Goal: Information Seeking & Learning: Learn about a topic

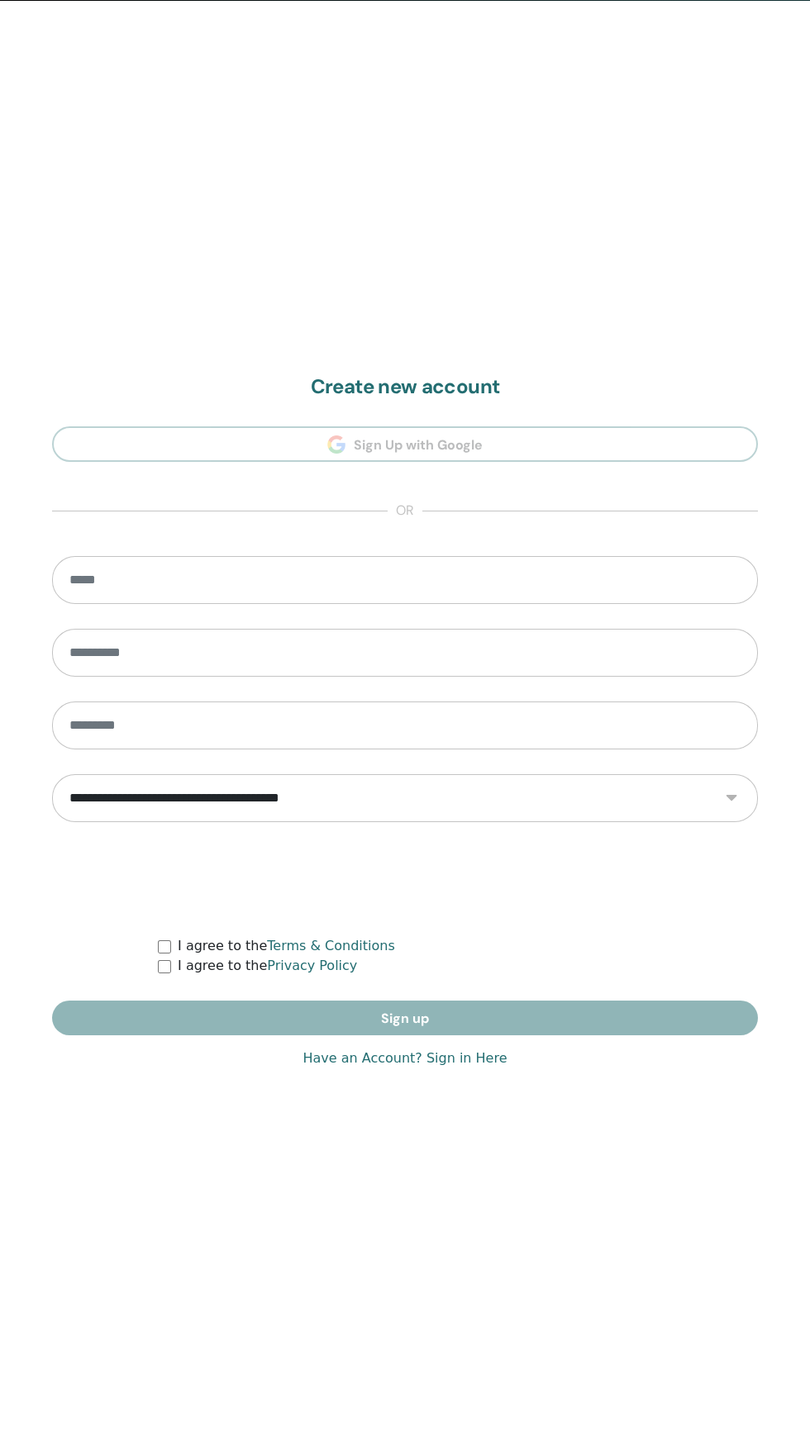
scroll to position [1454, 0]
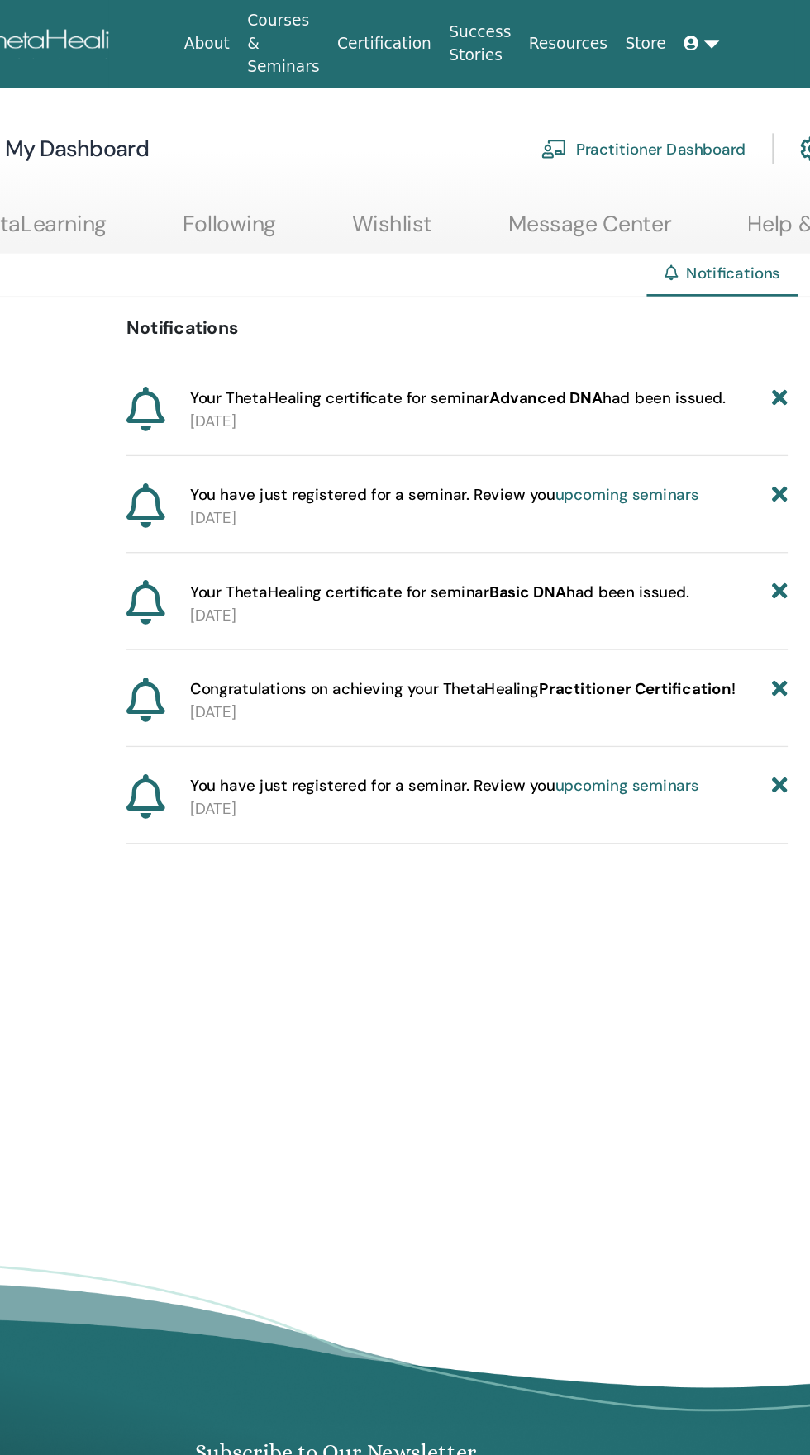
click at [390, 520] on span "Congratulations on achieving your ThetaHealing Practitioner Certification !" at bounding box center [500, 516] width 409 height 17
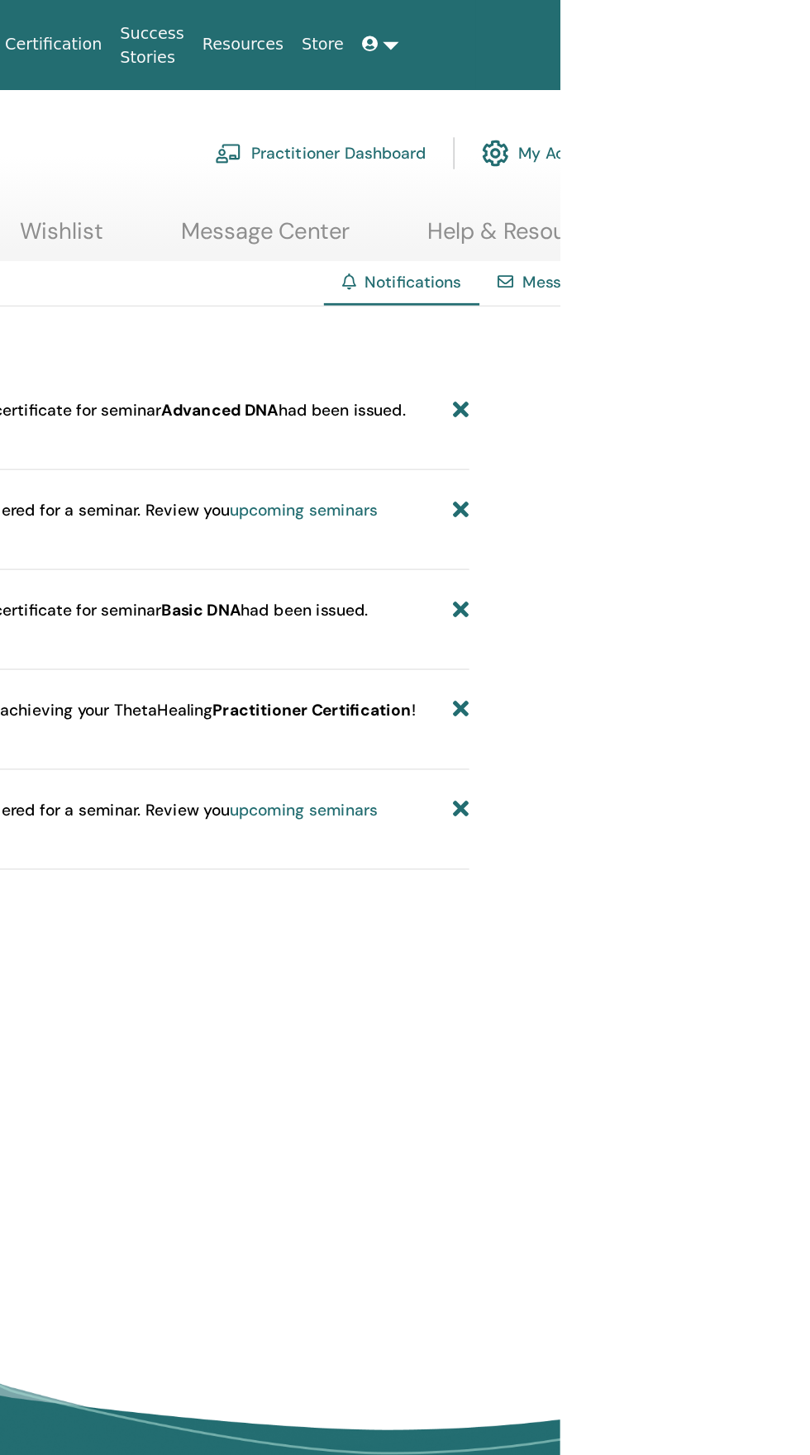
click at [809, 111] on link "My Account" at bounding box center [799, 111] width 92 height 36
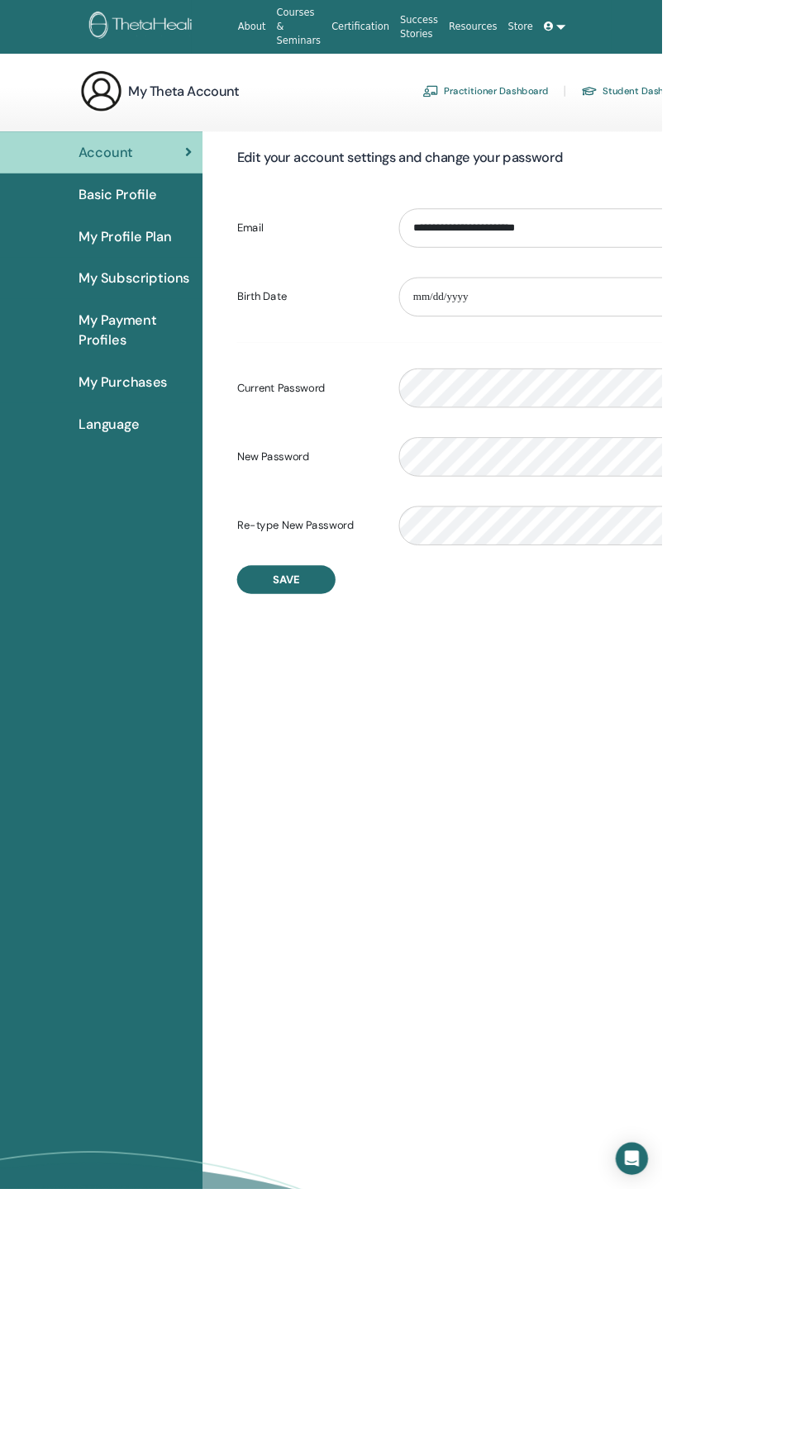
click at [676, 33] on link at bounding box center [679, 32] width 40 height 31
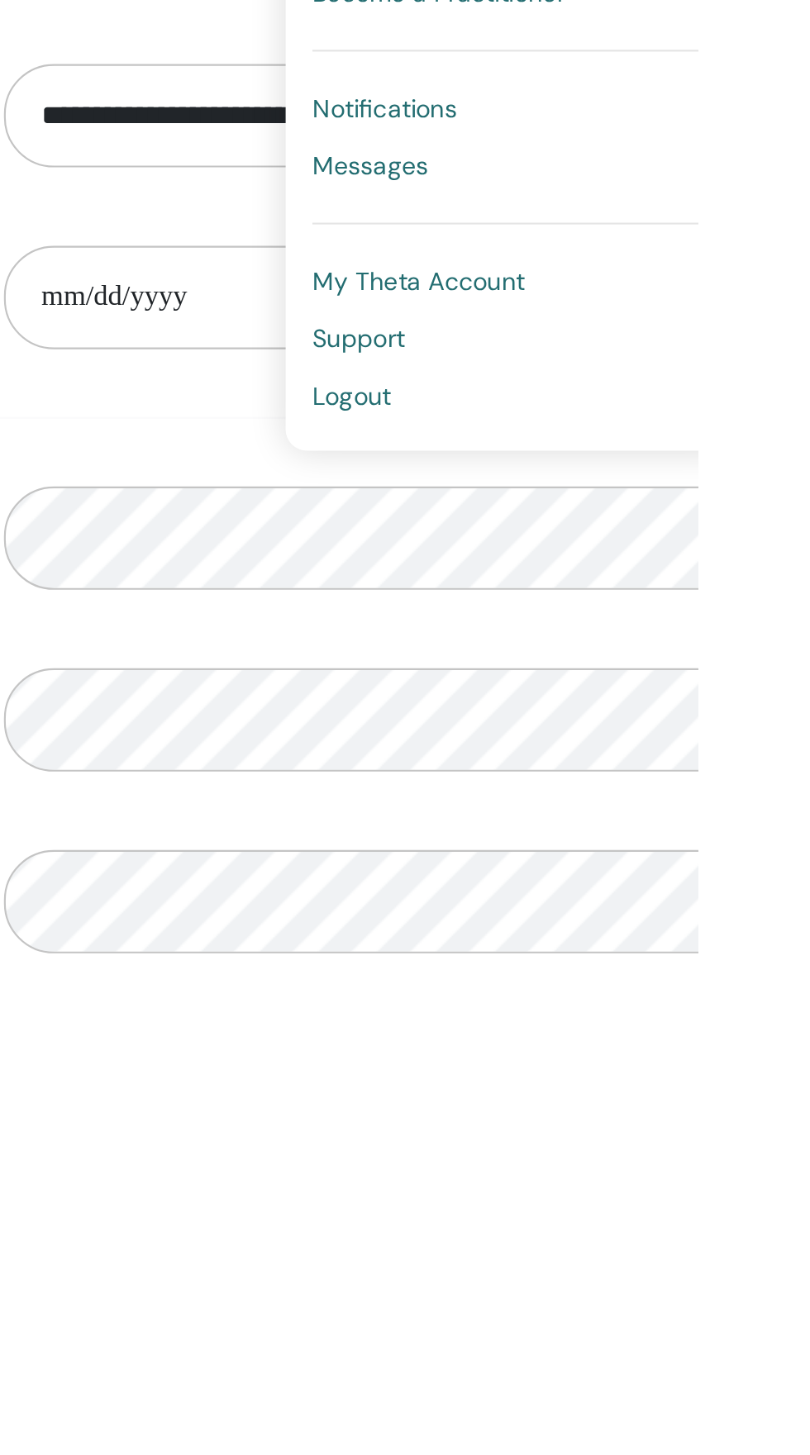
click at [490, 611] on div "Verification password mismatch" at bounding box center [674, 643] width 397 height 71
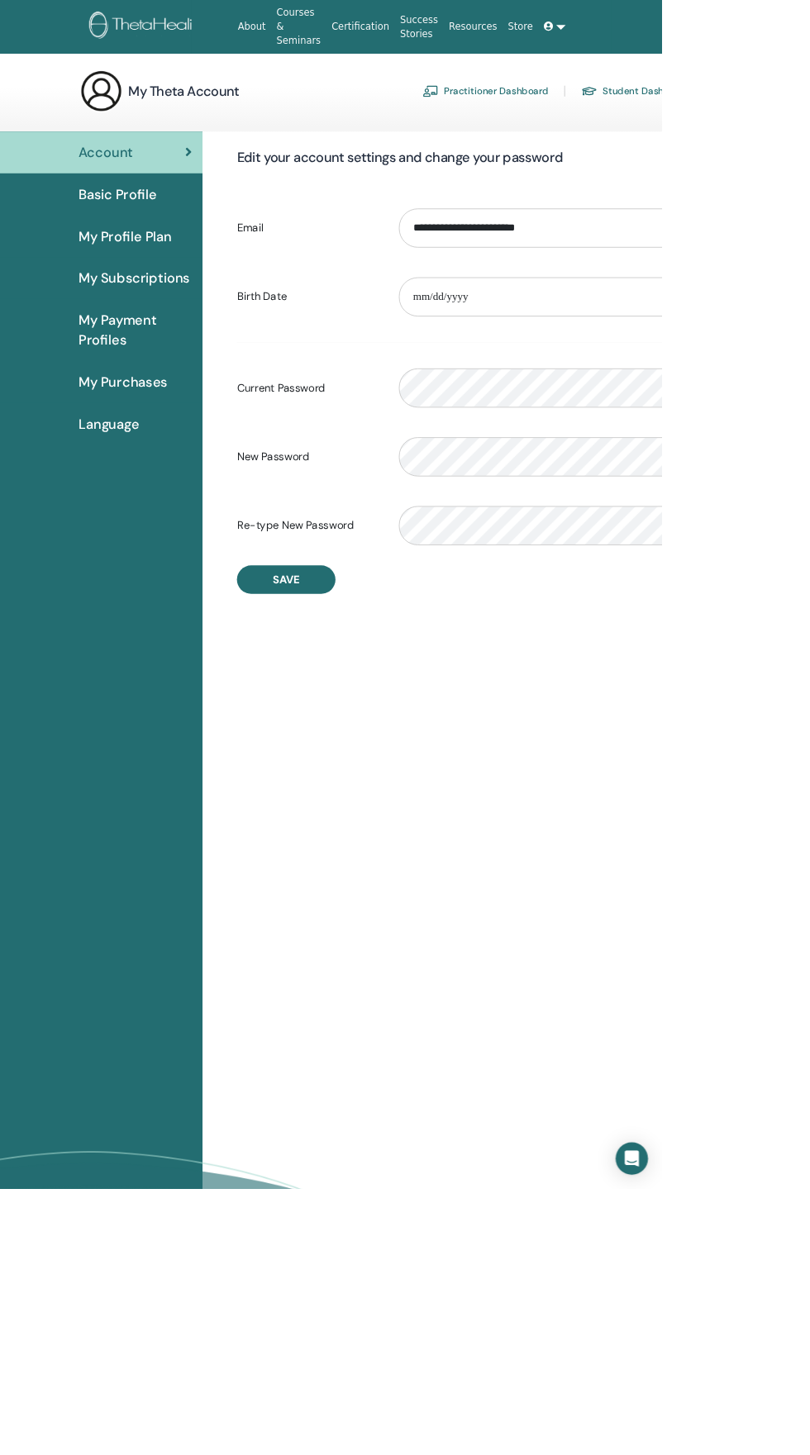
click at [677, 33] on link at bounding box center [679, 32] width 40 height 31
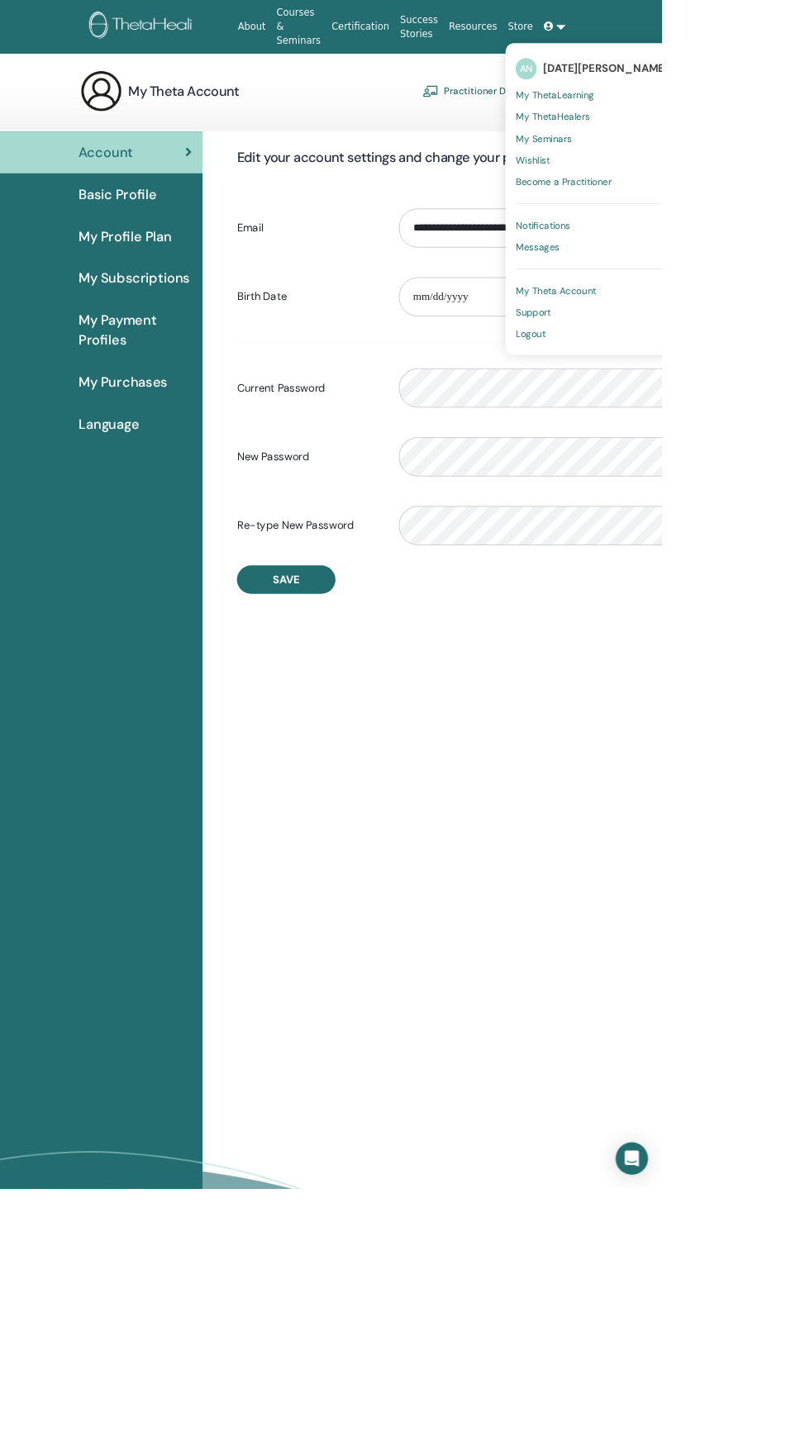
click at [711, 272] on link "Notifications" at bounding box center [724, 276] width 187 height 26
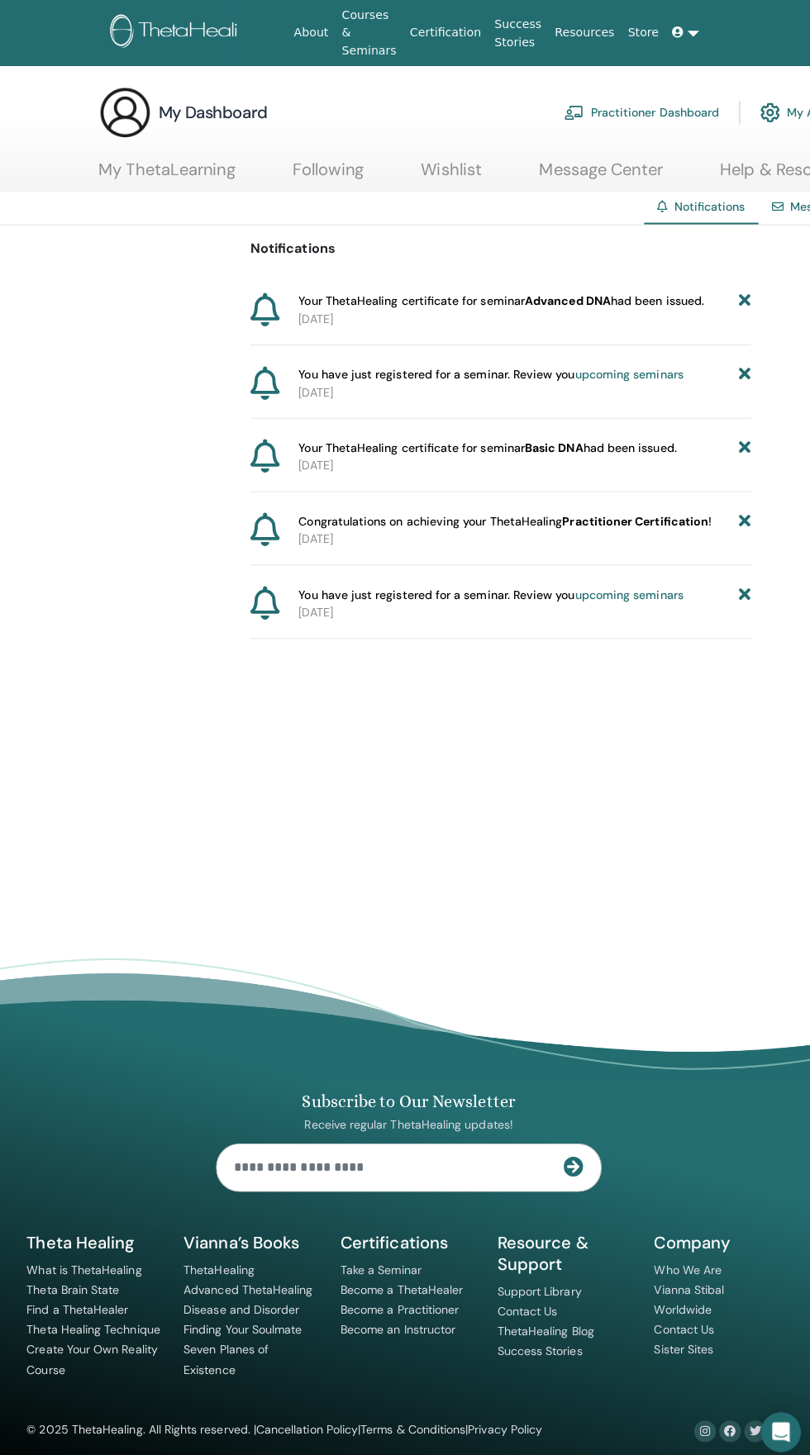
click at [190, 109] on h3 "My Dashboard" at bounding box center [211, 111] width 108 height 23
click at [154, 119] on div "My Dashboard Practitioner Dashboard My Account" at bounding box center [470, 111] width 747 height 53
click at [140, 107] on img at bounding box center [123, 111] width 53 height 53
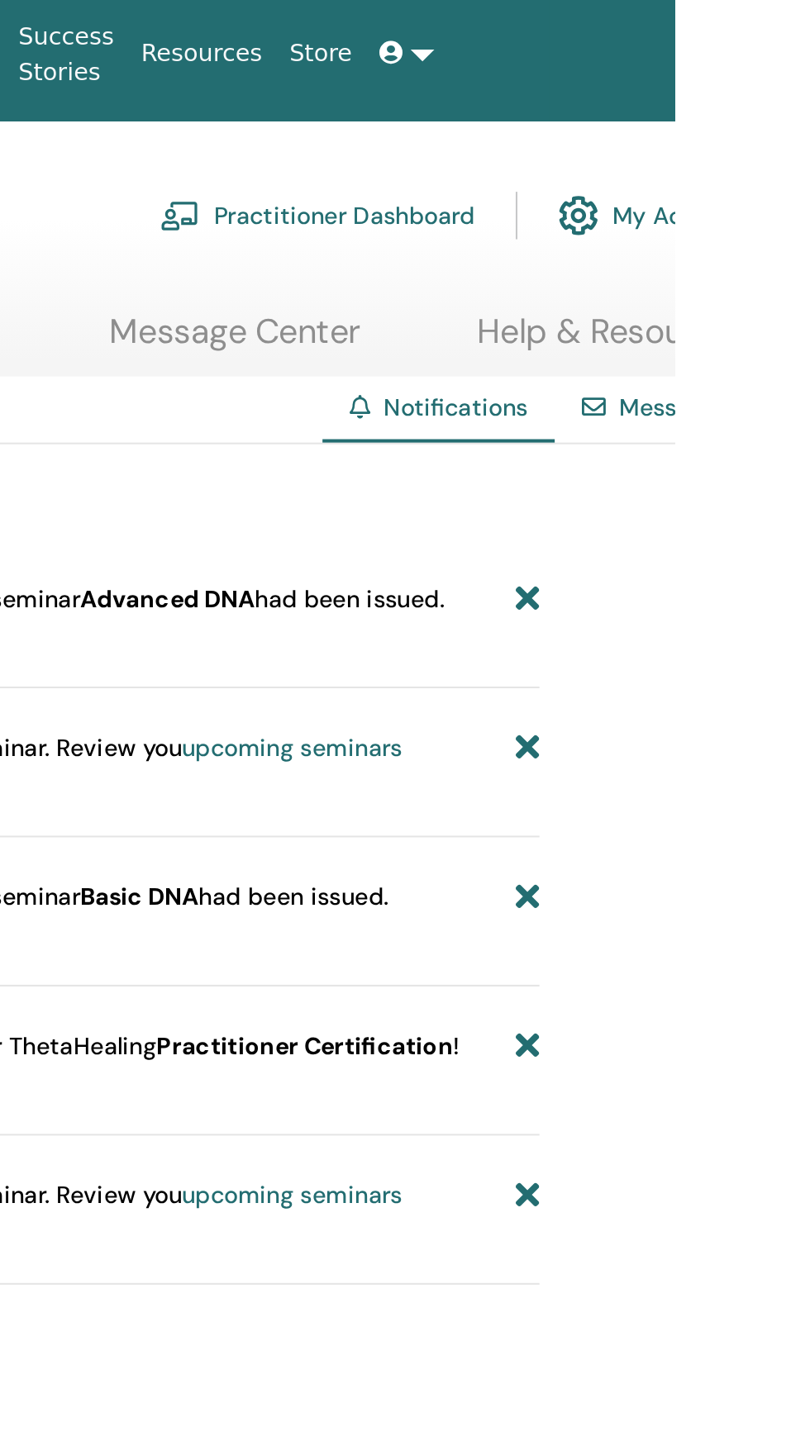
click at [809, 112] on link "My Account" at bounding box center [799, 111] width 92 height 36
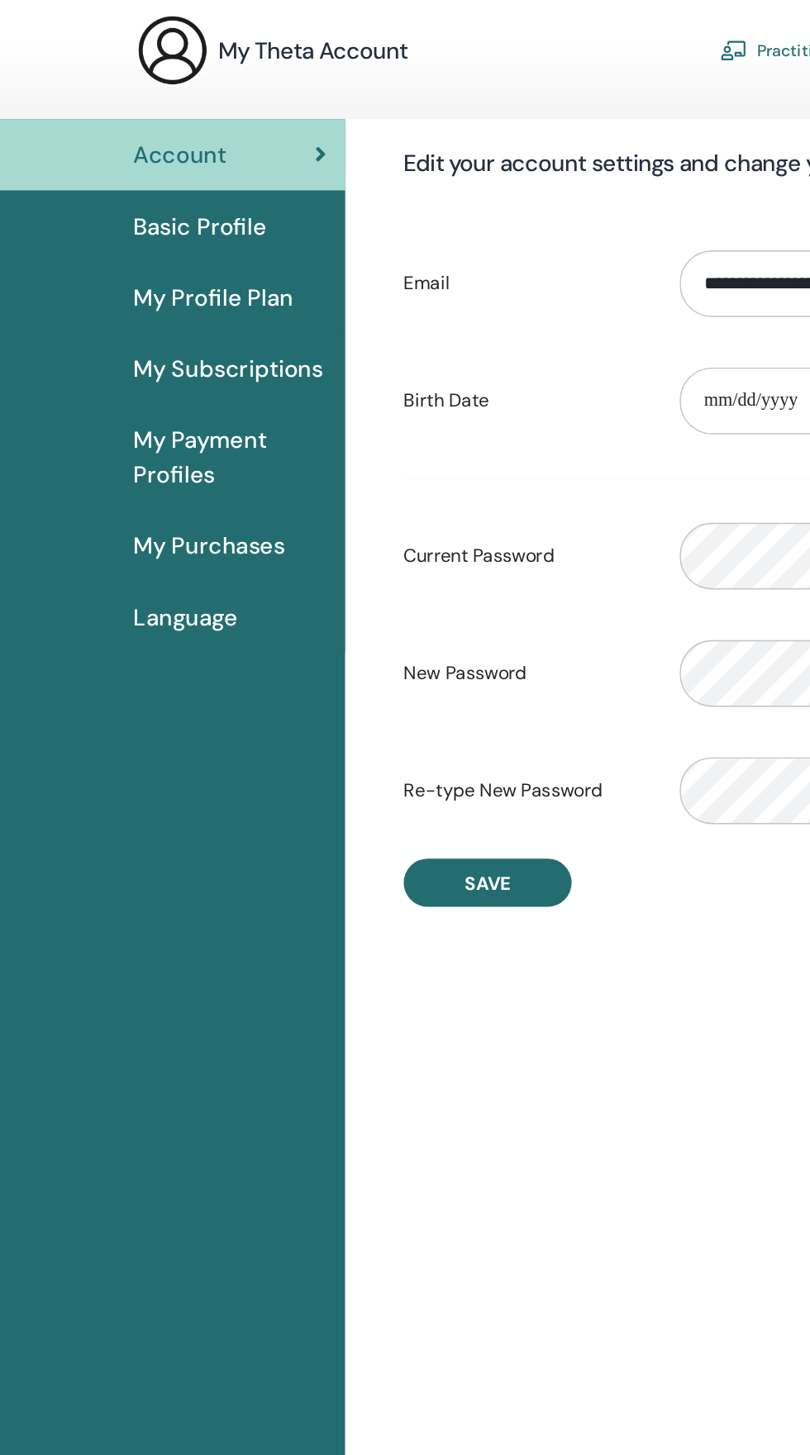
click at [330, 572] on label "New Password" at bounding box center [377, 559] width 198 height 31
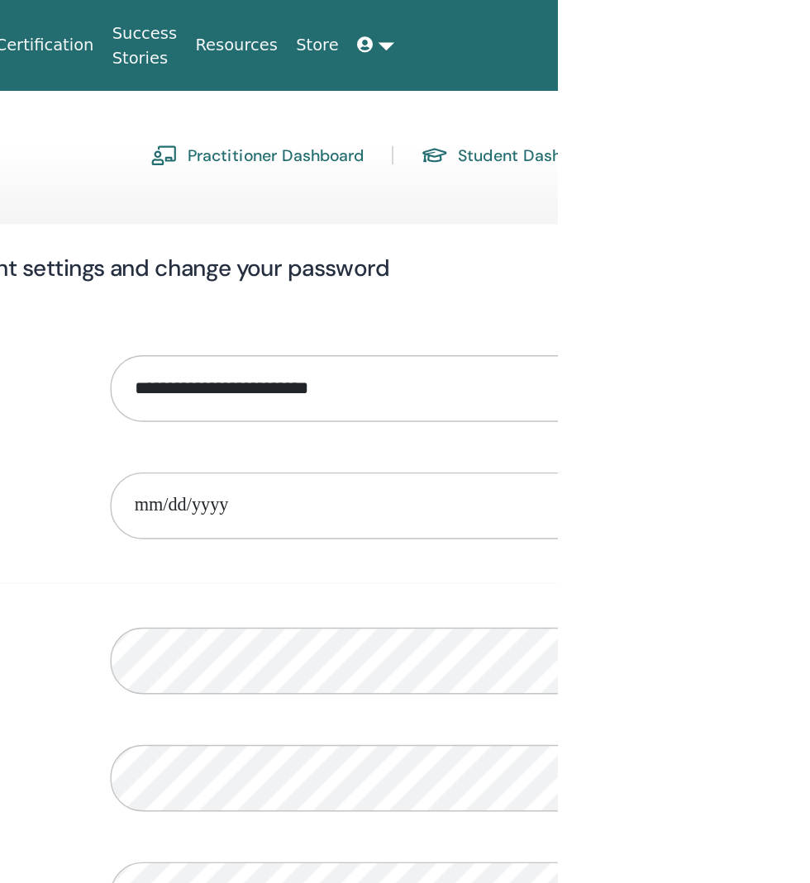
click at [809, 501] on div "**********" at bounding box center [620, 582] width 744 height 842
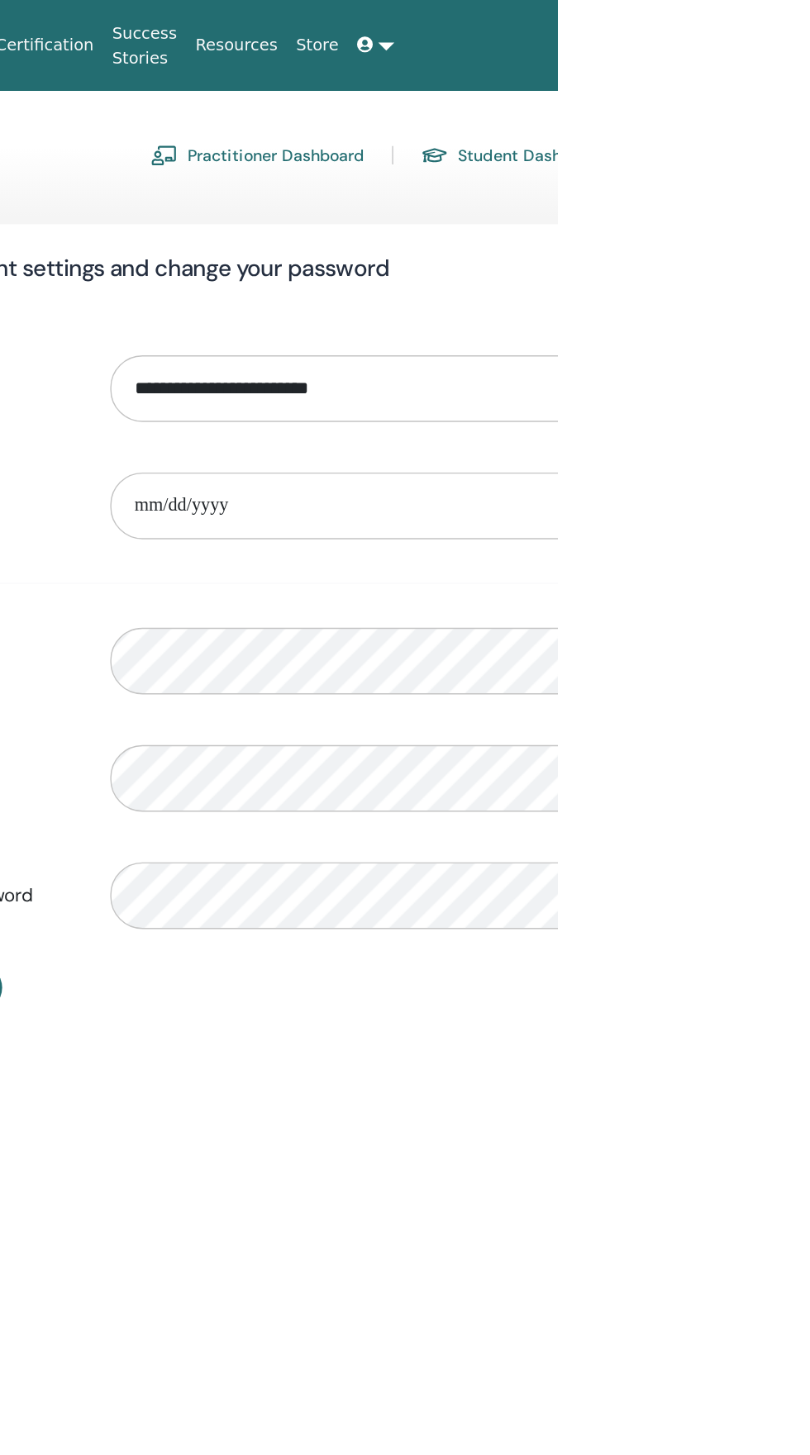
click at [676, 33] on link at bounding box center [679, 32] width 40 height 31
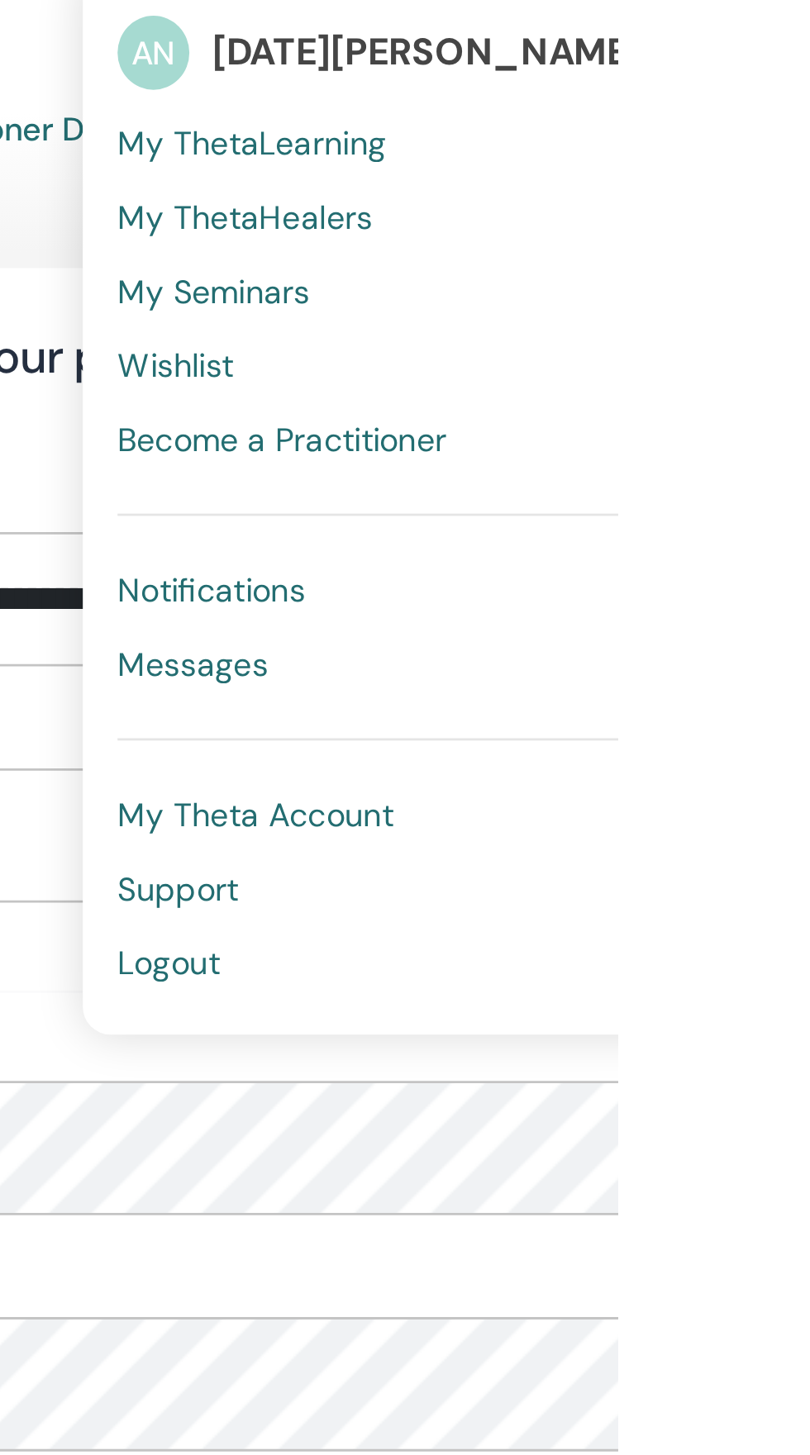
click at [687, 308] on link "Messages" at bounding box center [724, 302] width 187 height 26
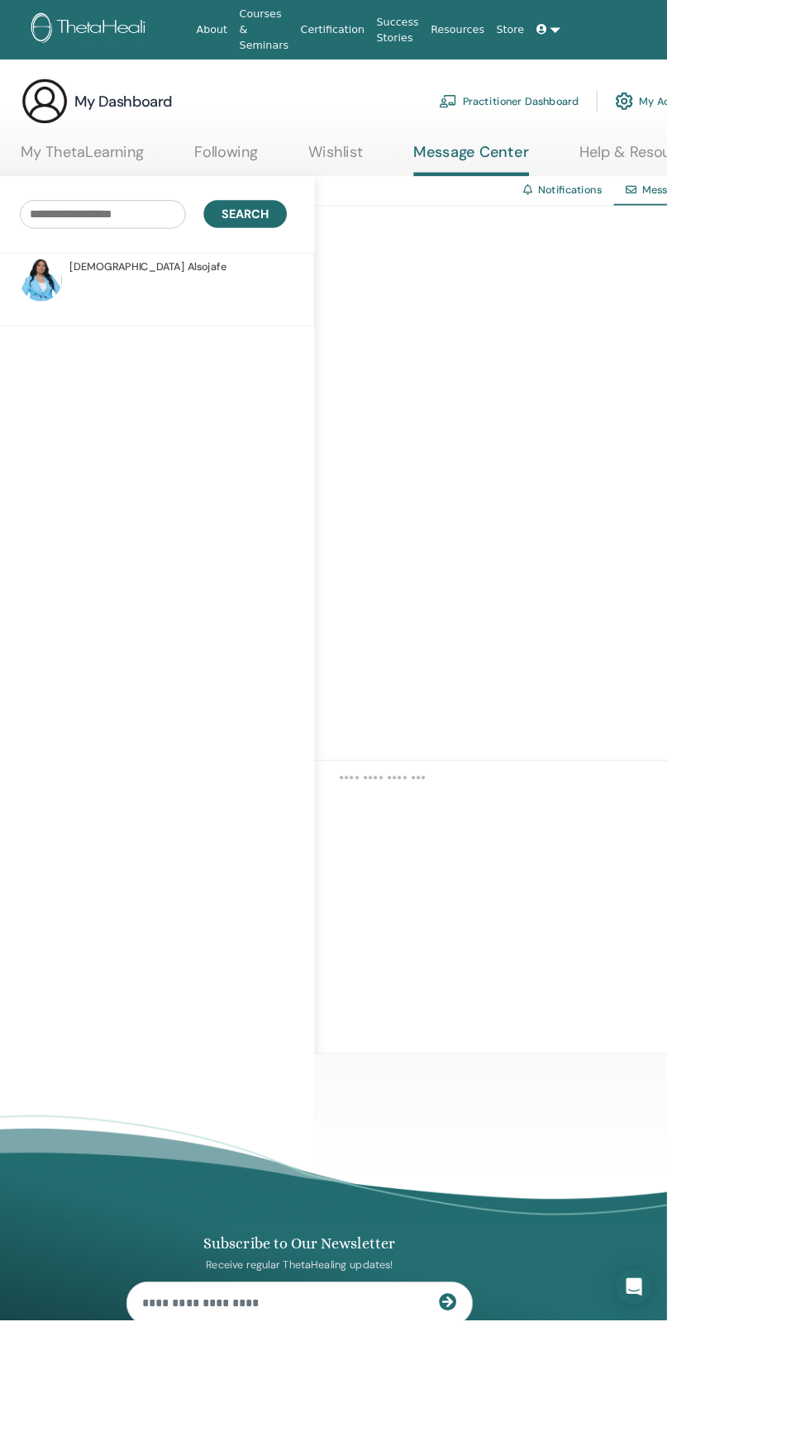
click at [809, 217] on div "Messages" at bounding box center [800, 210] width 98 height 32
click at [809, 111] on link "My Account" at bounding box center [799, 111] width 92 height 36
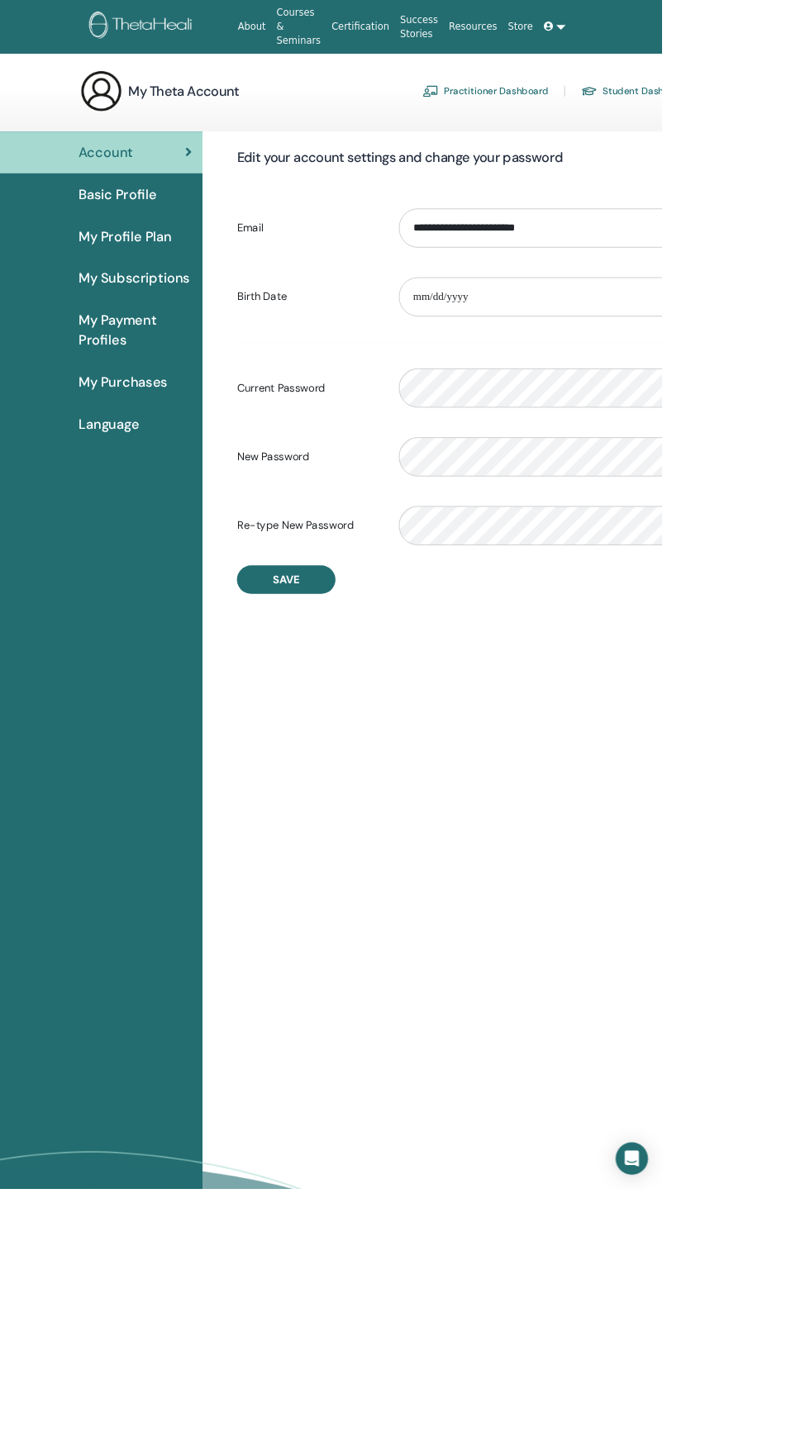
click at [803, 111] on link "Student Dashboard" at bounding box center [777, 111] width 133 height 26
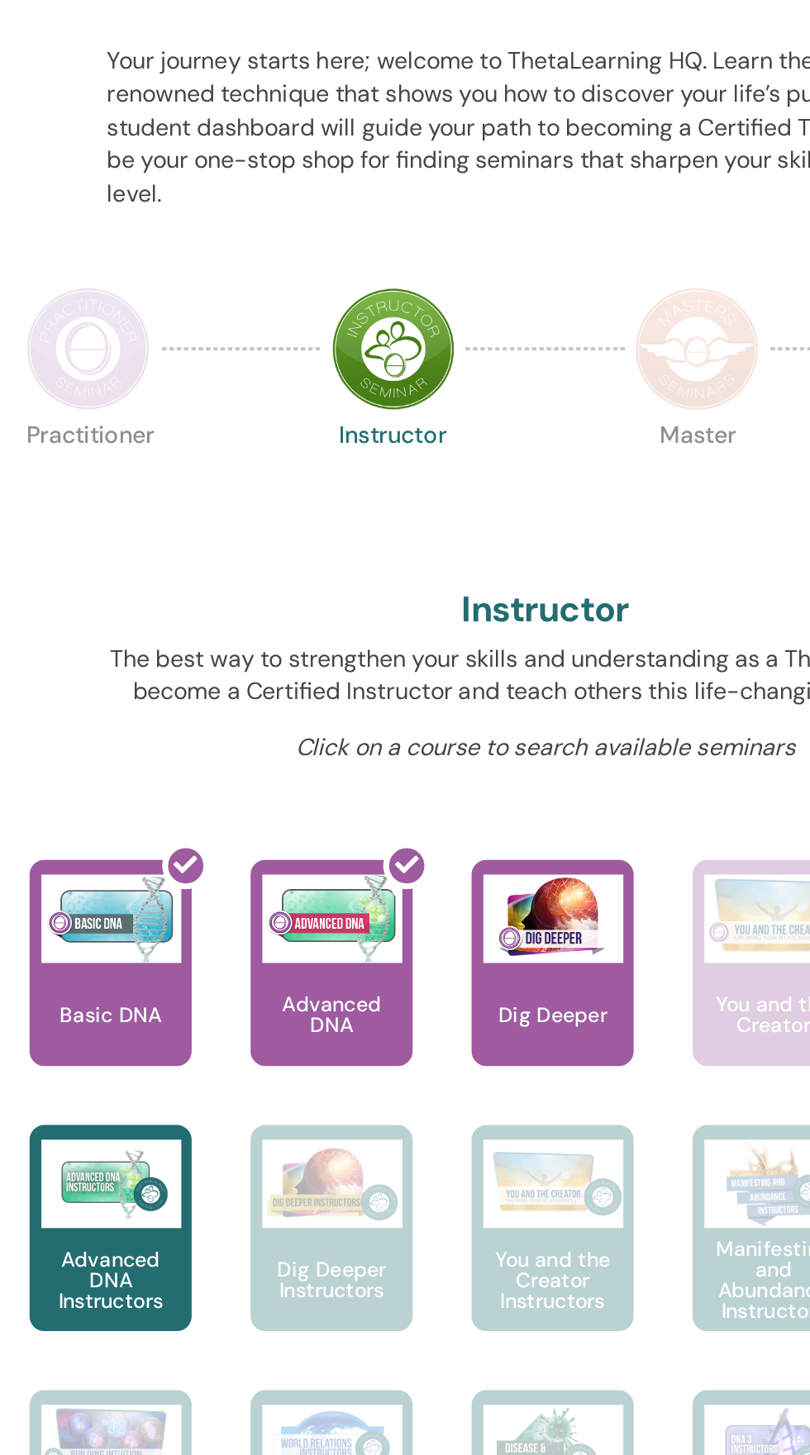
click at [452, 777] on div at bounding box center [465, 772] width 91 height 149
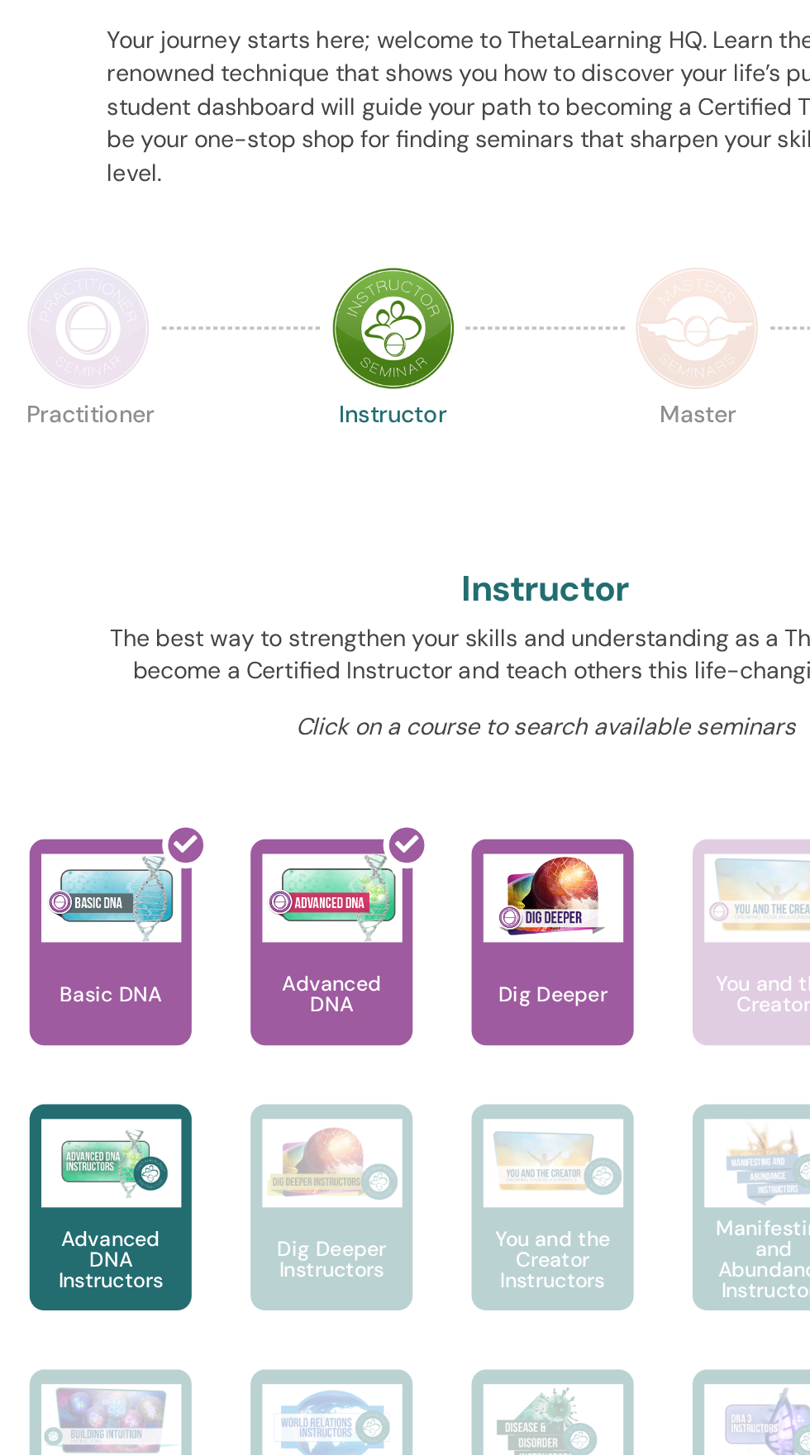
click at [459, 763] on div at bounding box center [465, 772] width 91 height 149
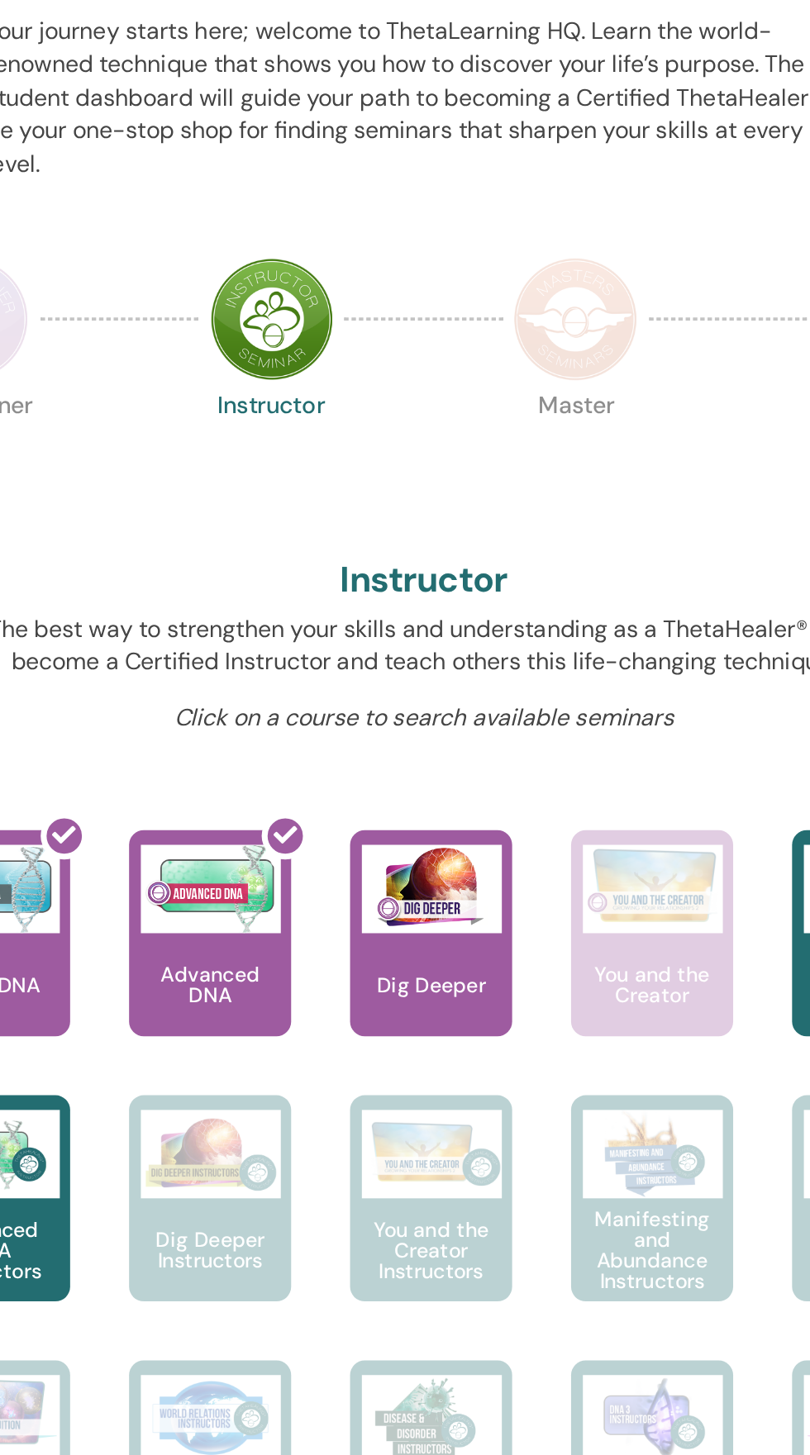
click at [431, 746] on div at bounding box center [465, 772] width 91 height 149
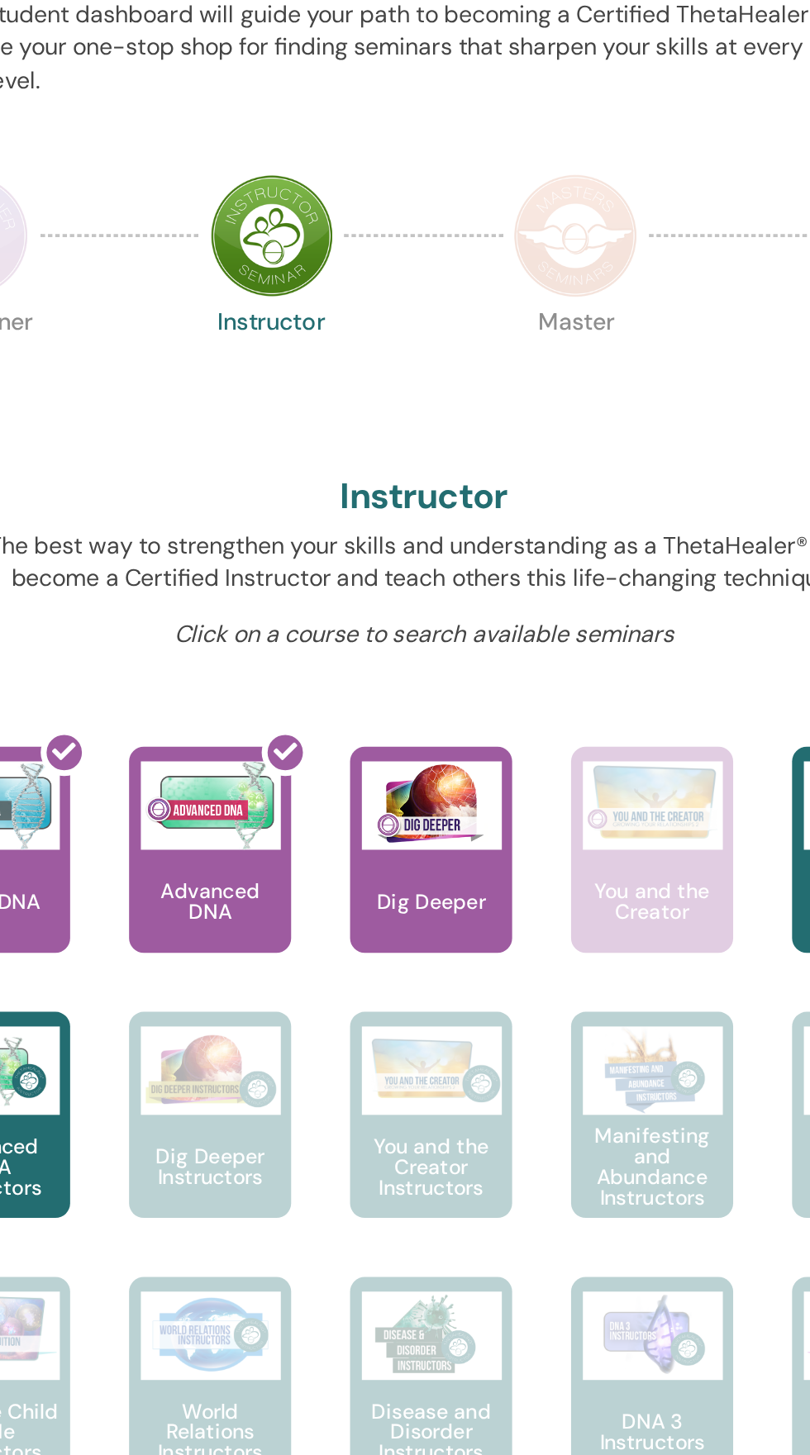
click at [738, 647] on p "Click on a course to search available seminars" at bounding box center [576, 645] width 492 height 18
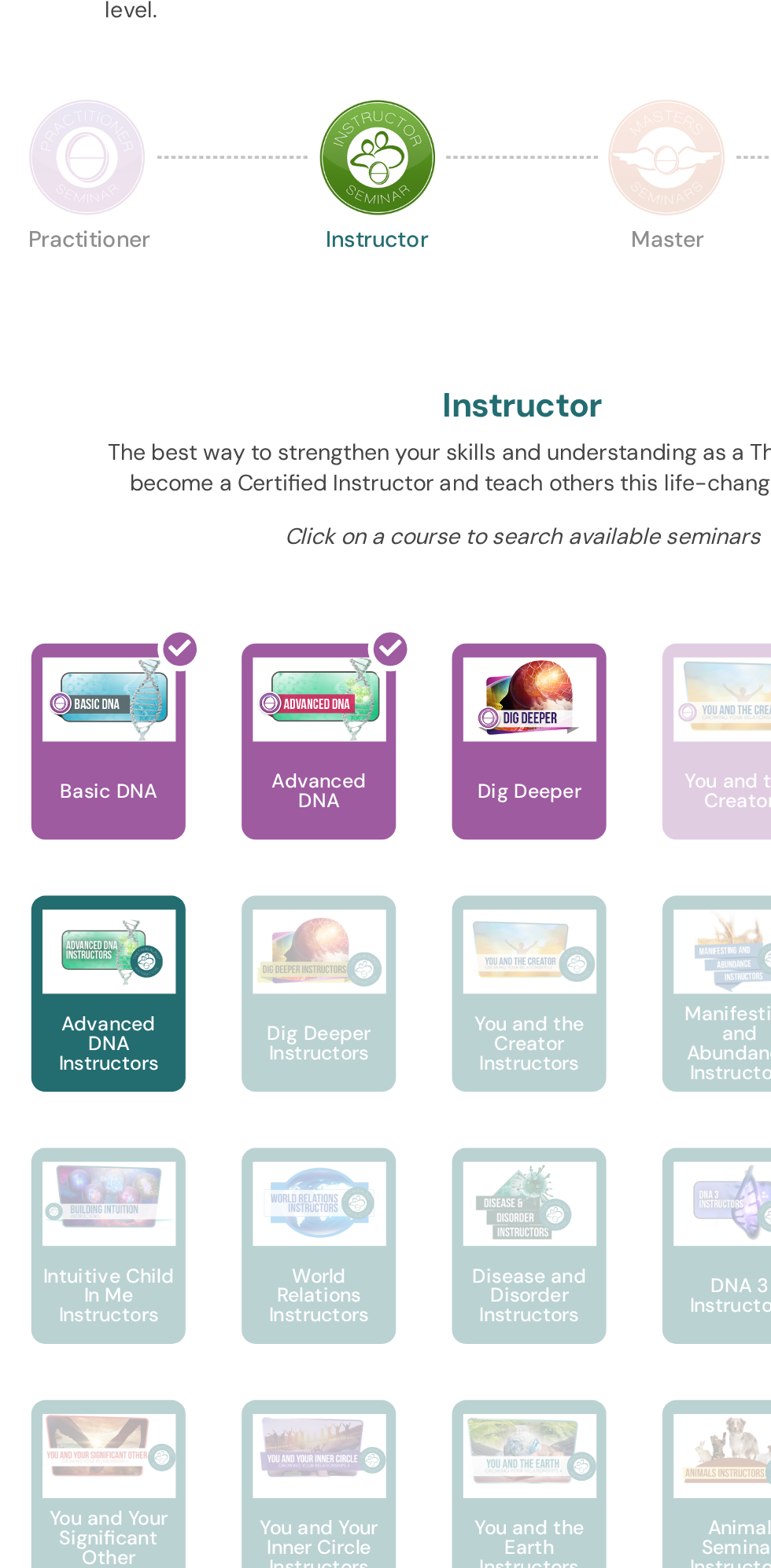
click at [582, 658] on div "Hello, Achoura Your journey starts here; welcome to ThetaLearning HQ. Learn the…" at bounding box center [547, 1074] width 604 height 1803
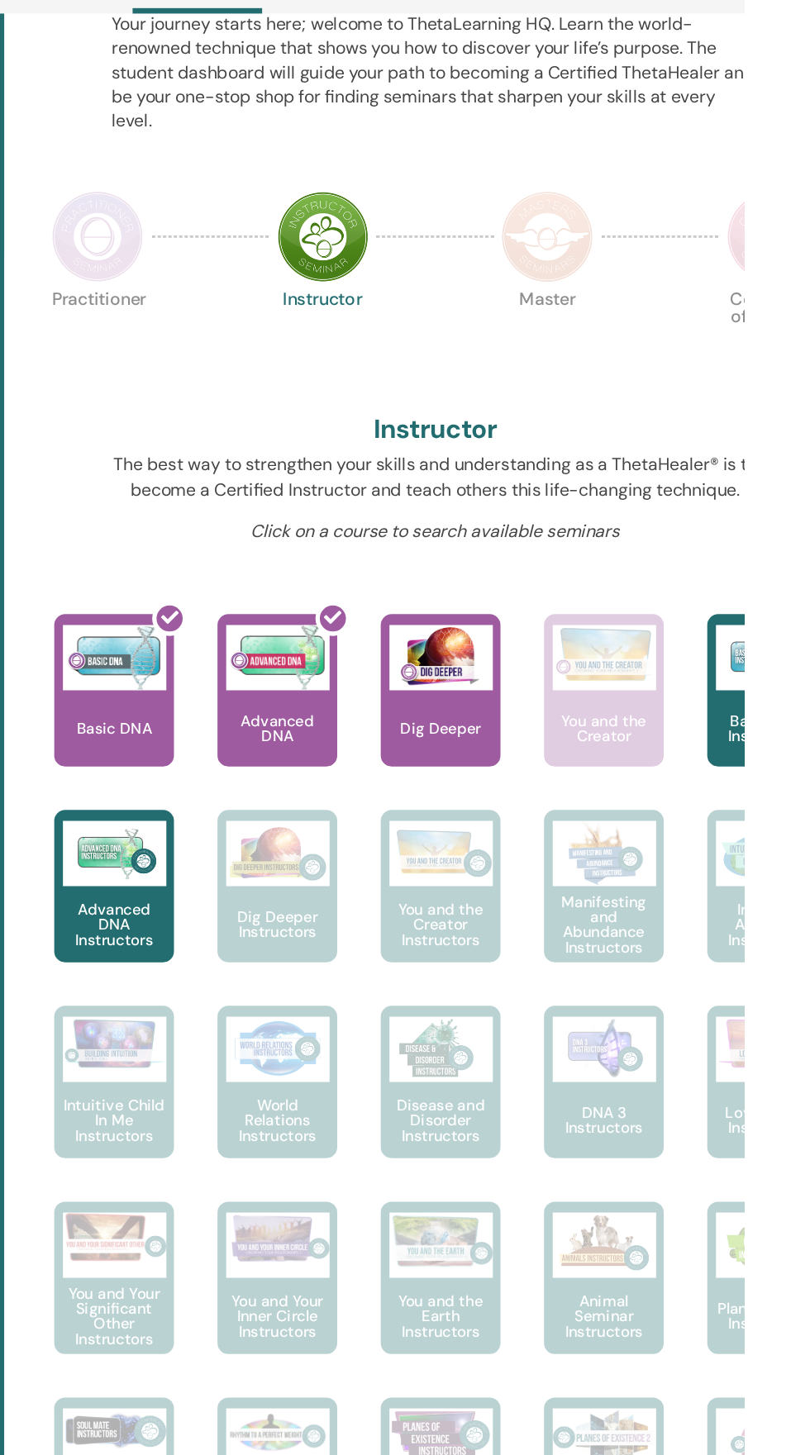
scroll to position [199, 0]
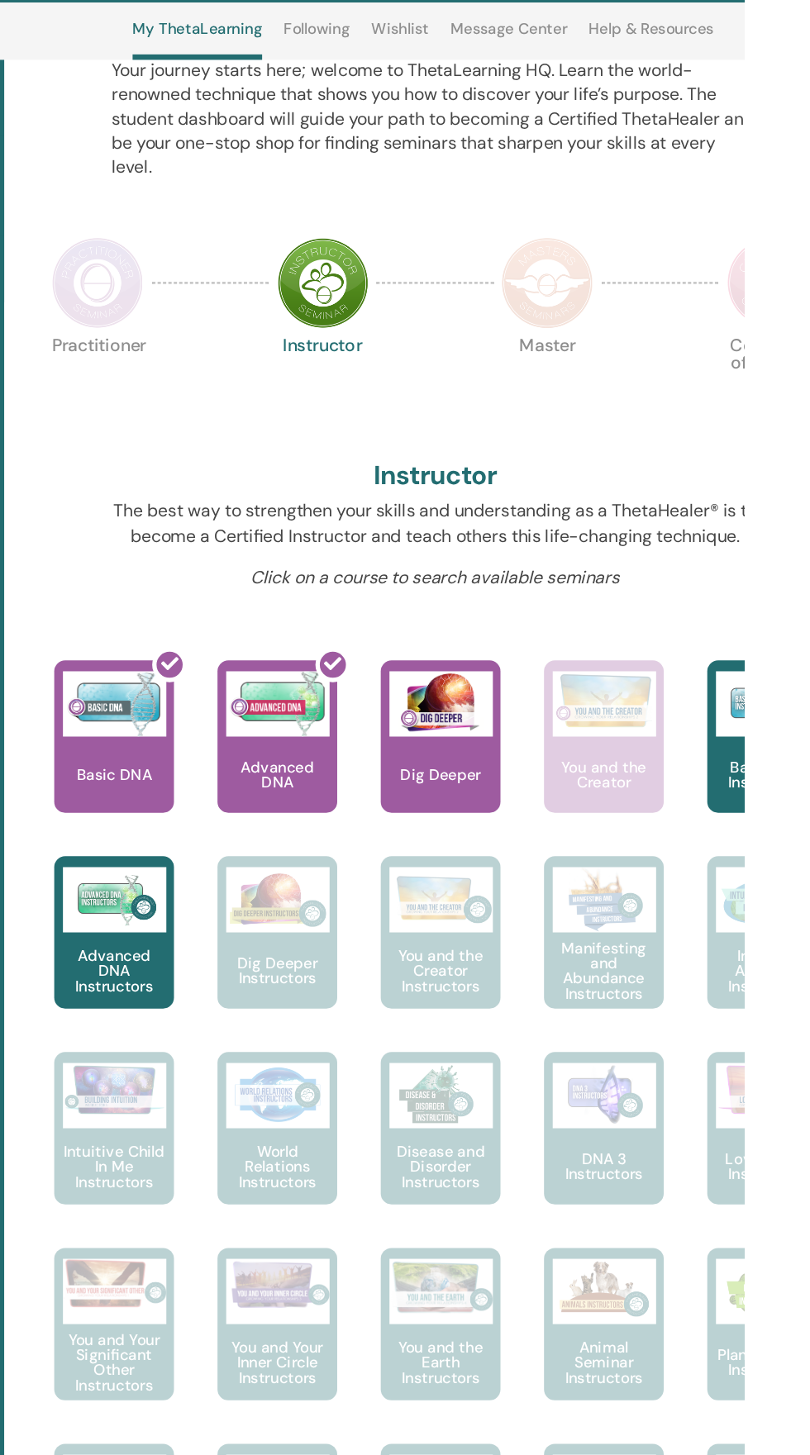
click at [335, 627] on div at bounding box center [341, 617] width 91 height 149
click at [349, 627] on div at bounding box center [341, 617] width 91 height 149
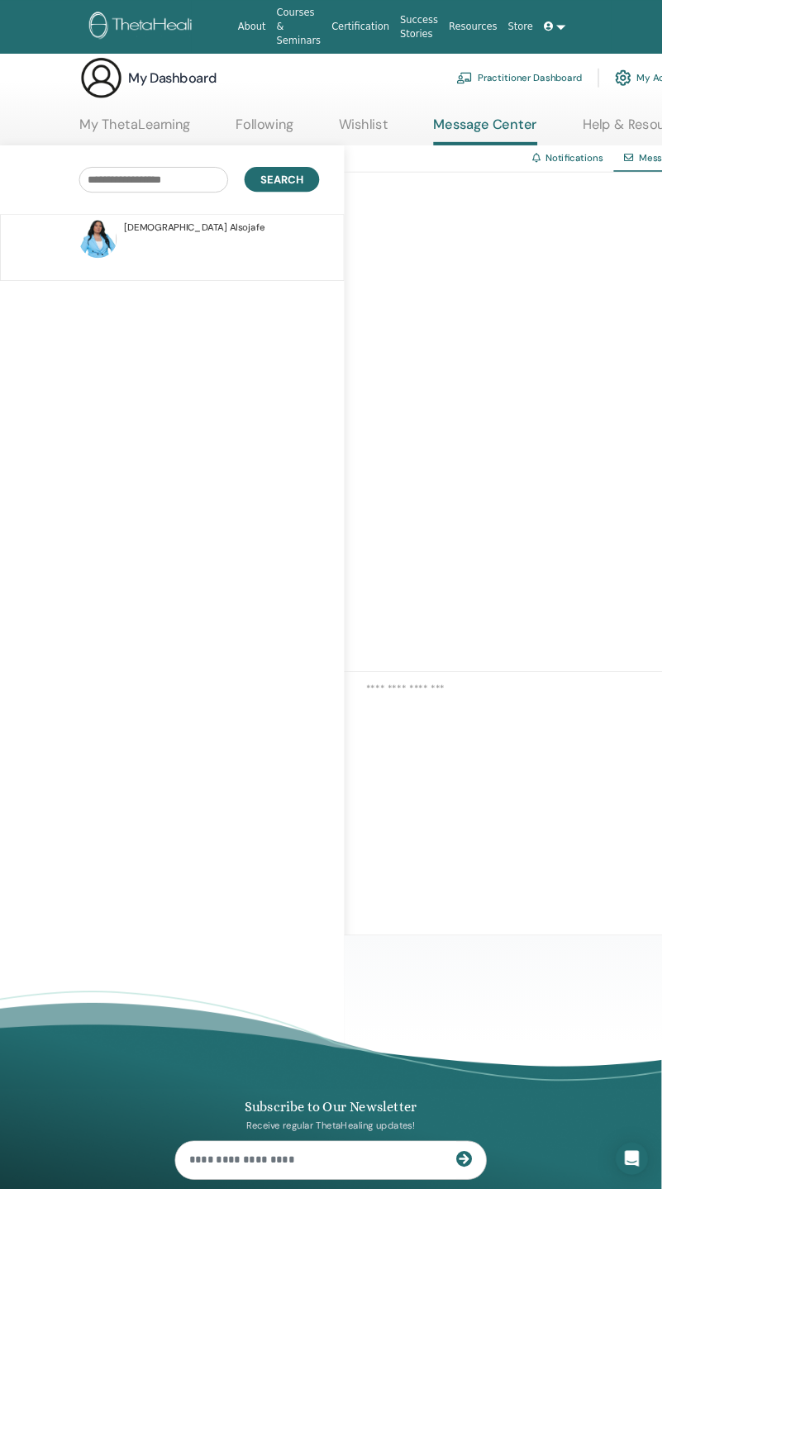
scroll to position [17, 0]
click at [676, 33] on link at bounding box center [679, 32] width 40 height 31
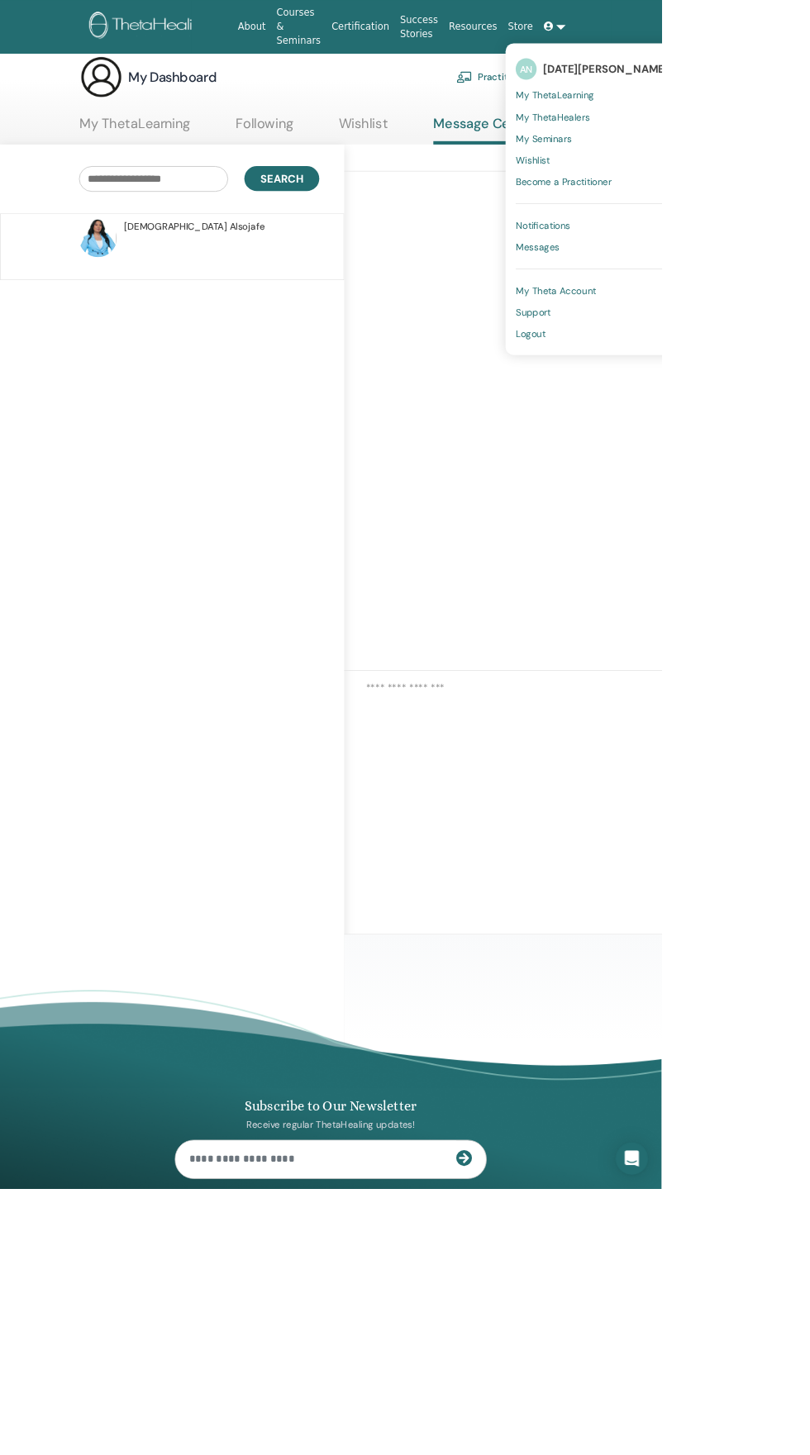
click at [696, 307] on link "Messages" at bounding box center [724, 302] width 187 height 26
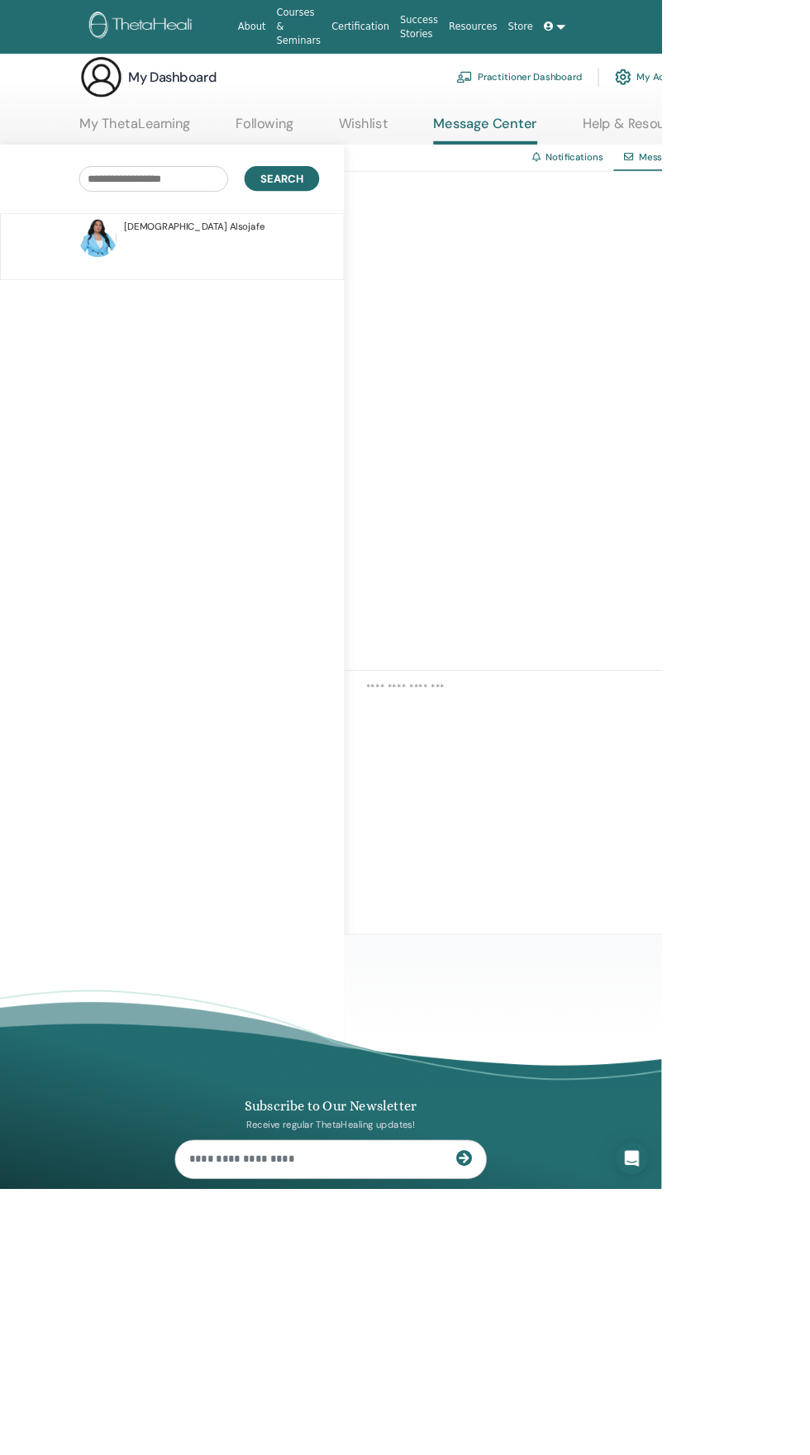
scroll to position [0, 0]
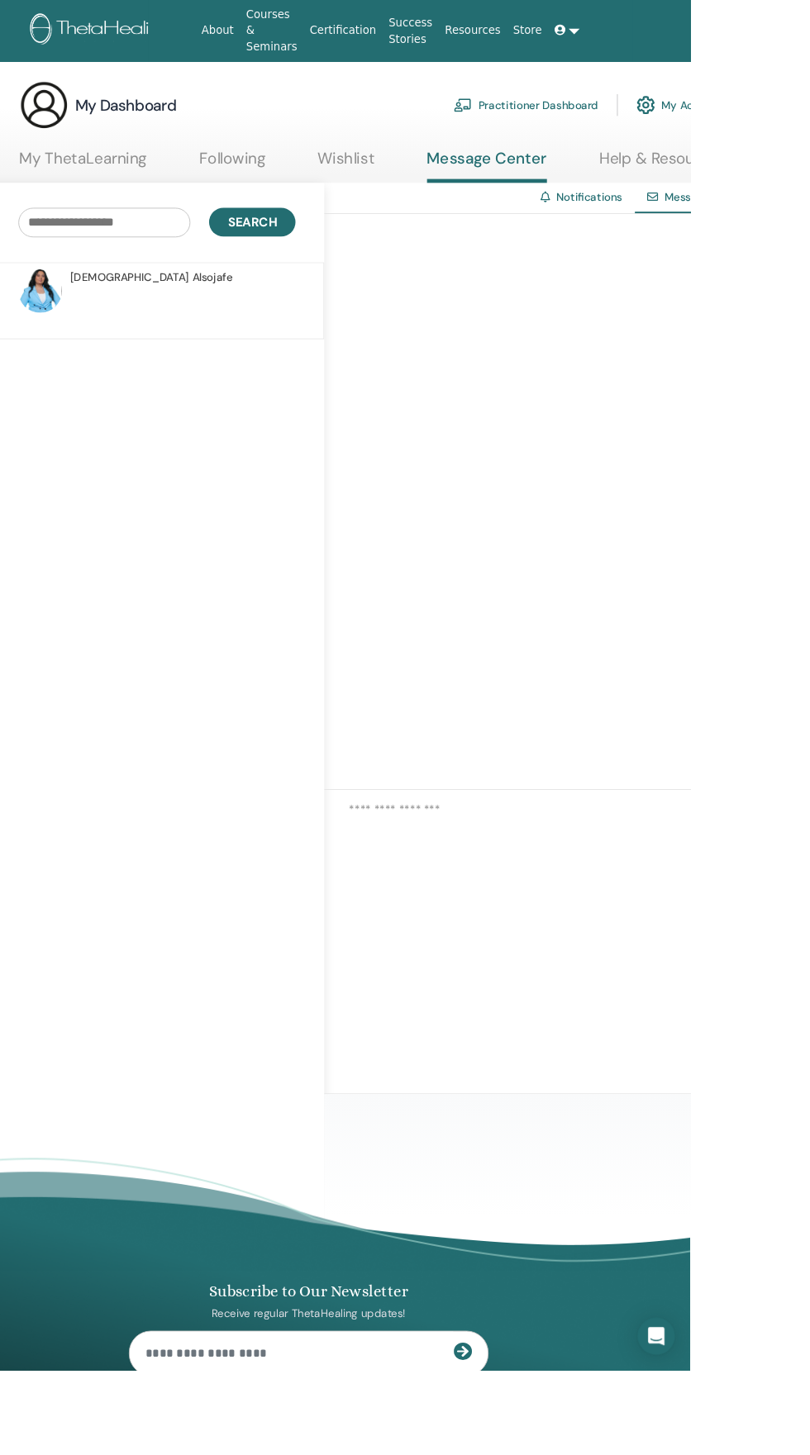
click at [676, 33] on link at bounding box center [679, 32] width 40 height 31
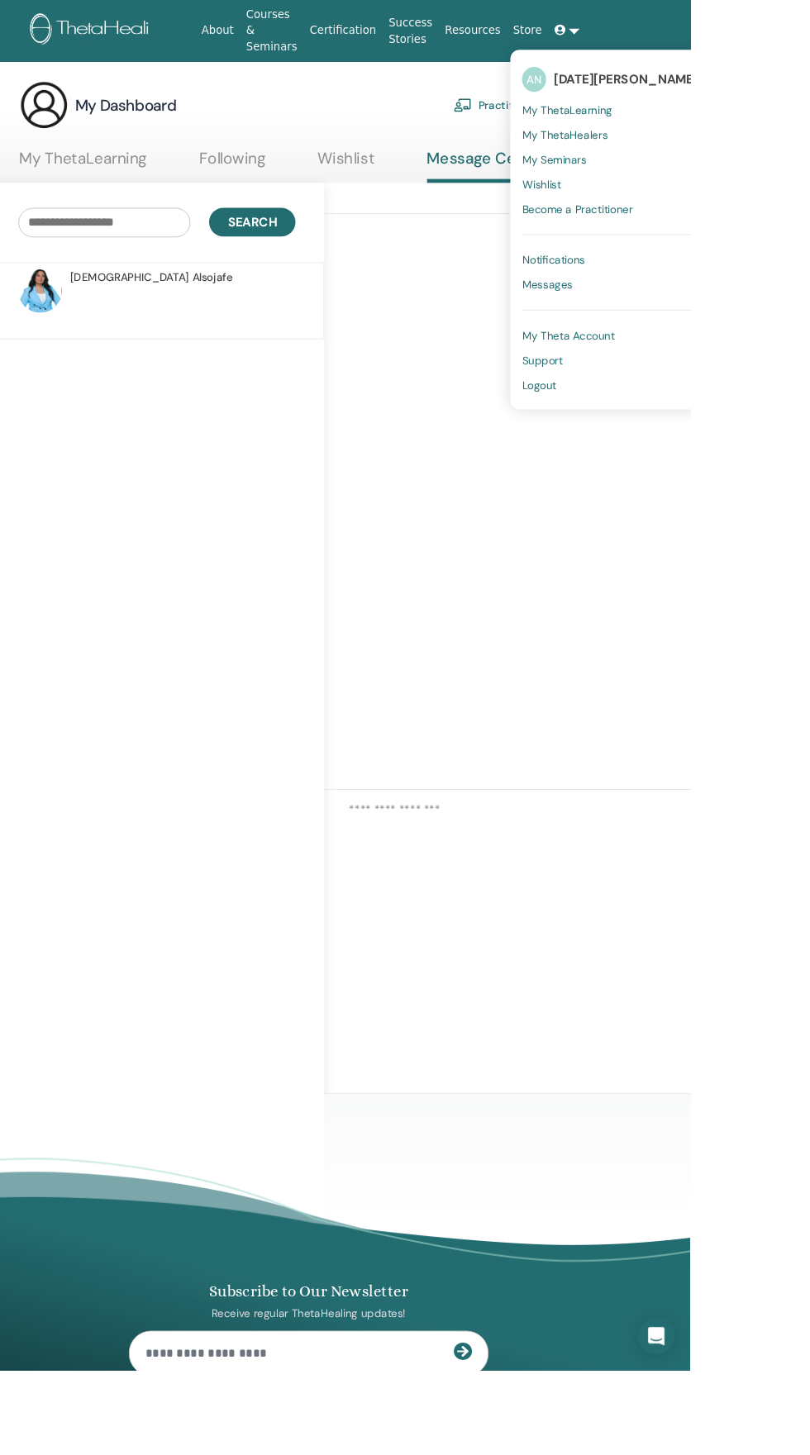
click at [747, 92] on span "[DATE][PERSON_NAME]" at bounding box center [741, 83] width 153 height 17
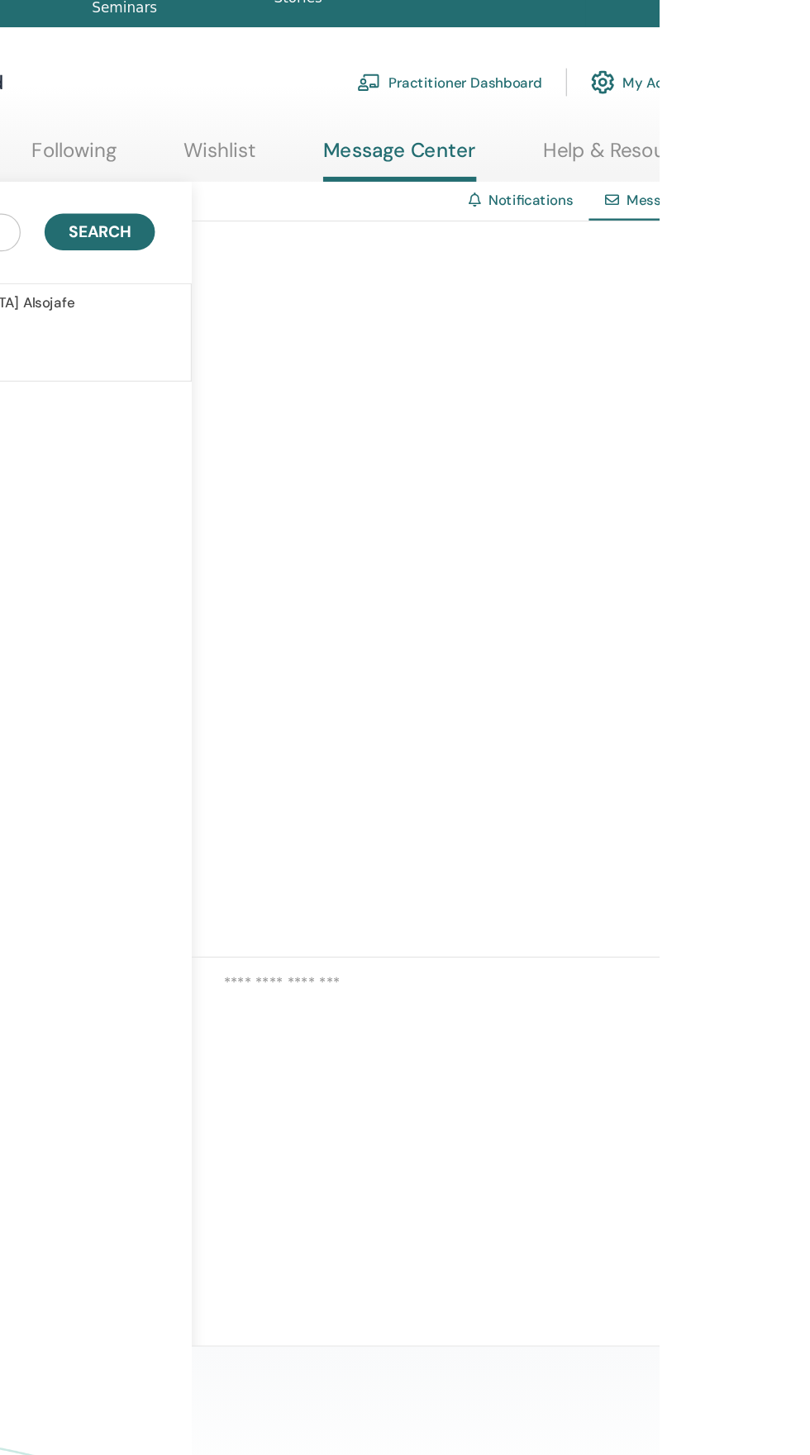
click at [809, 209] on span "Messages" at bounding box center [809, 209] width 54 height 15
click at [791, 184] on link "Help & Resources" at bounding box center [779, 174] width 133 height 32
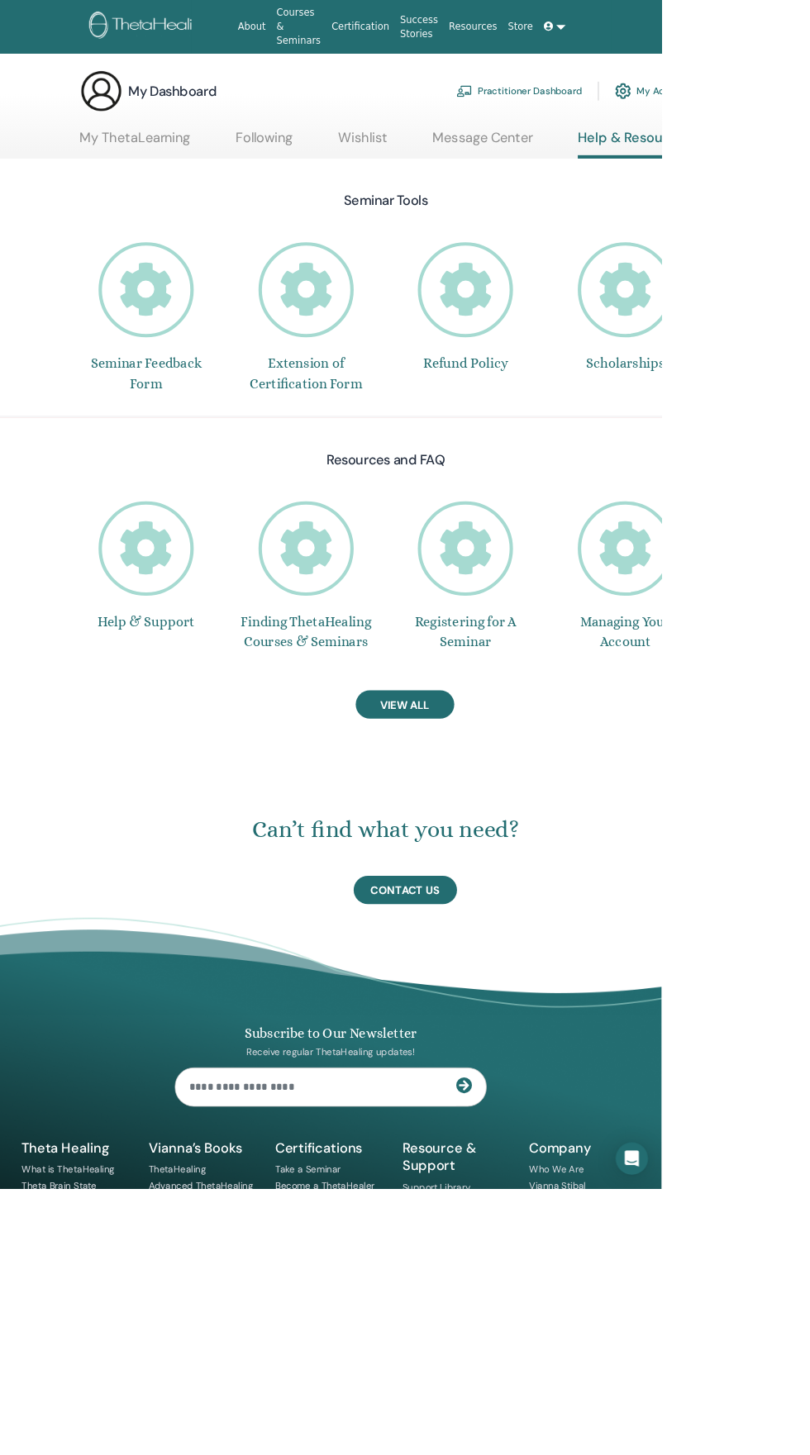
click at [676, 33] on link at bounding box center [679, 32] width 40 height 31
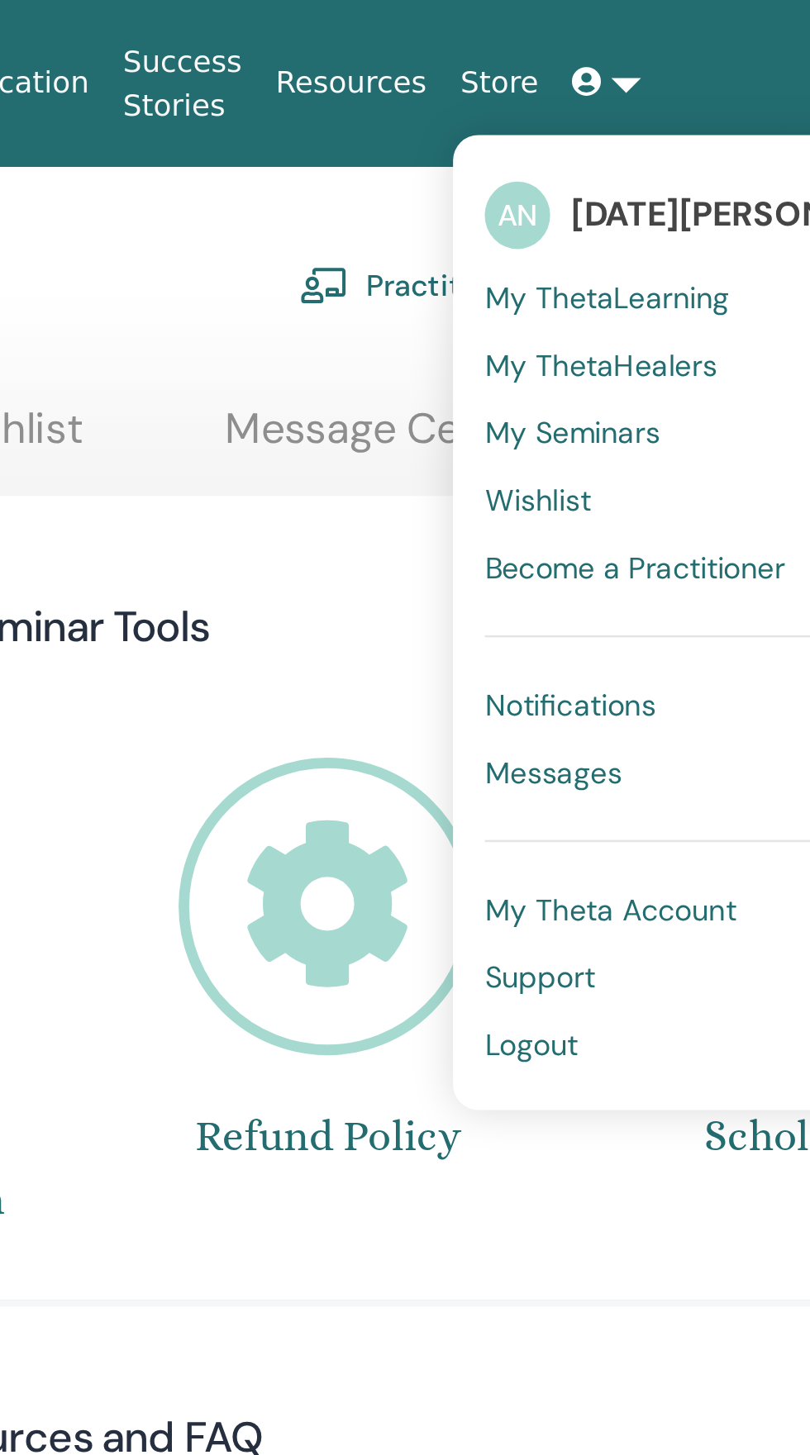
click at [681, 302] on link "Messages" at bounding box center [724, 302] width 187 height 26
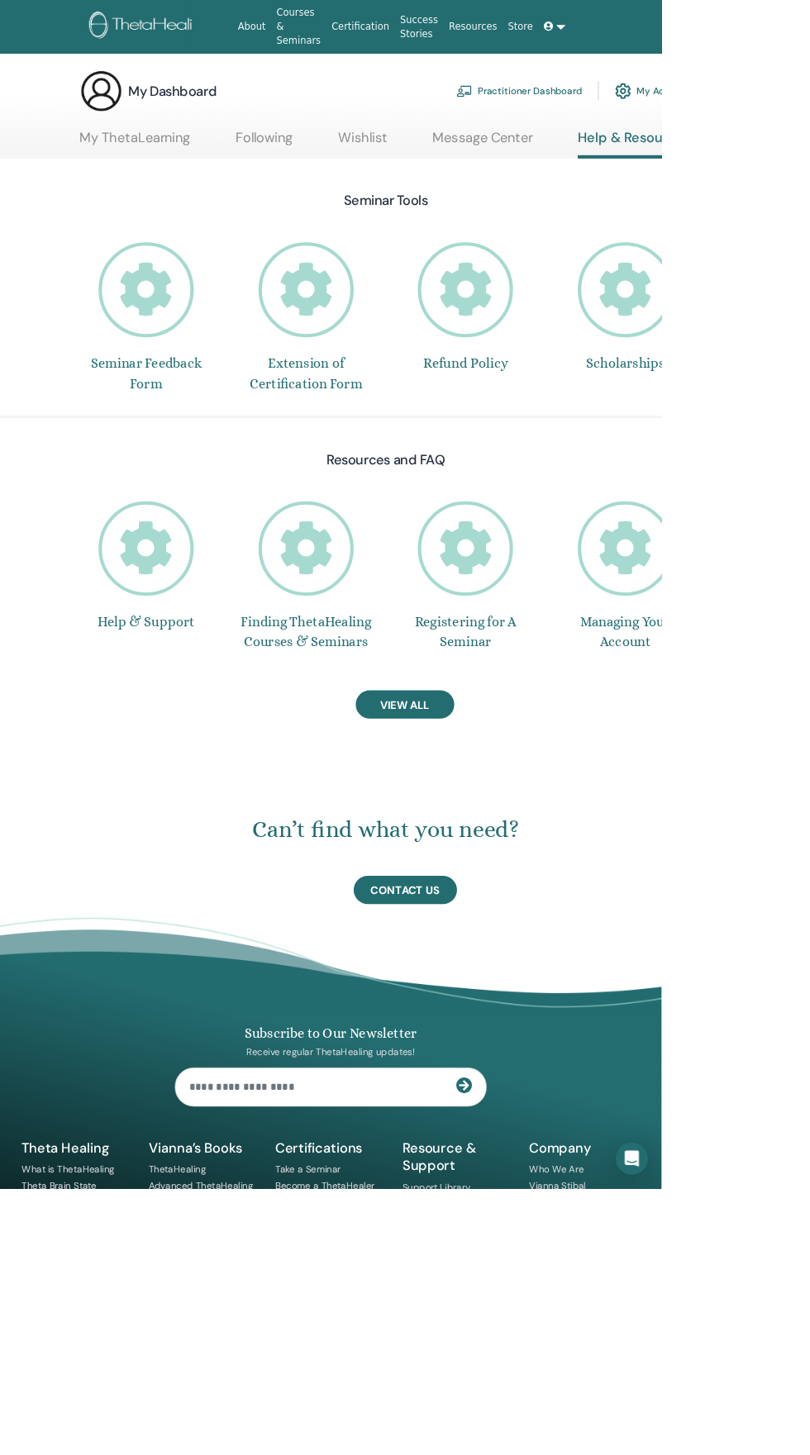
click at [496, 863] on span "View All" at bounding box center [496, 862] width 60 height 17
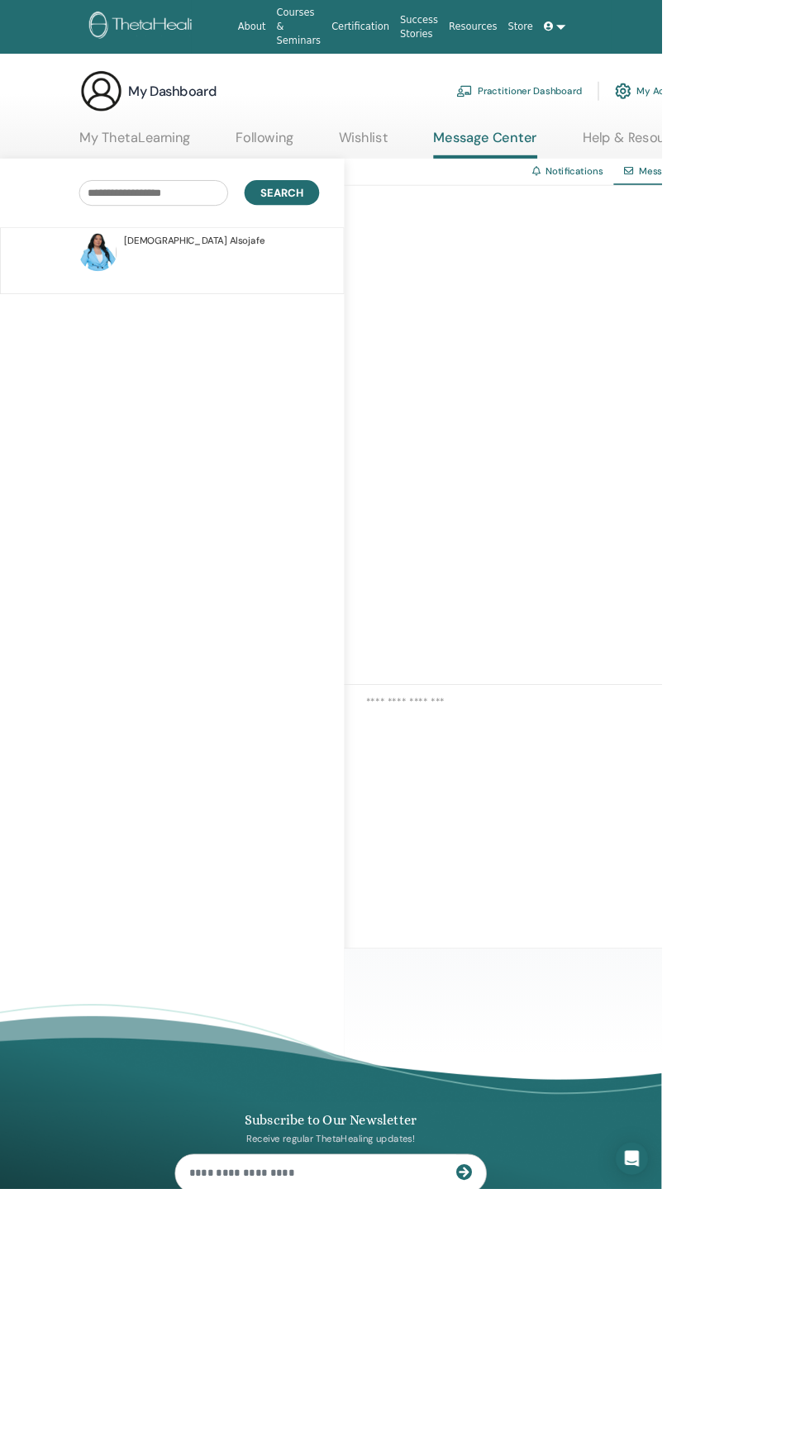
click at [698, 210] on link "Notifications" at bounding box center [703, 209] width 70 height 15
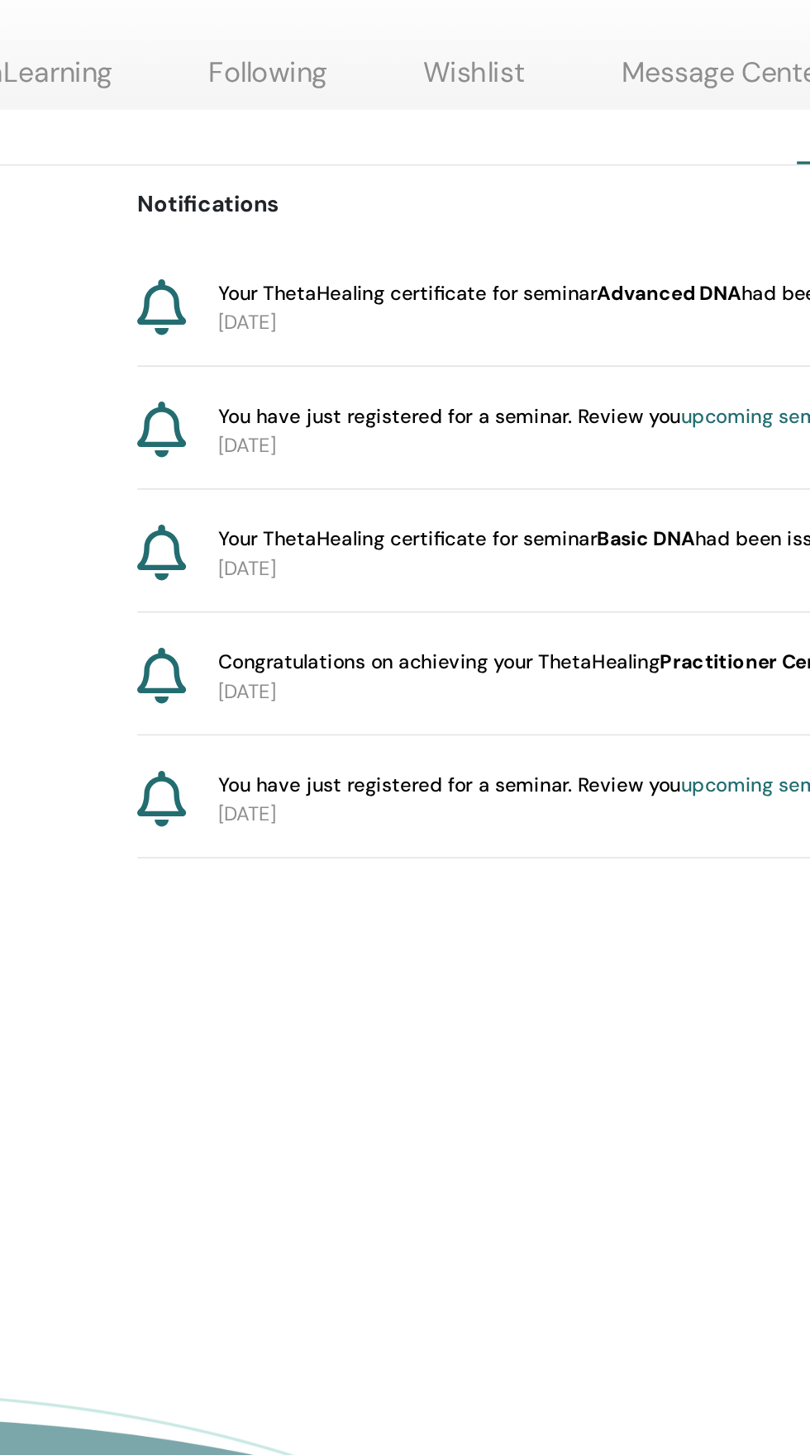
click at [449, 168] on link "Wishlist" at bounding box center [447, 174] width 60 height 32
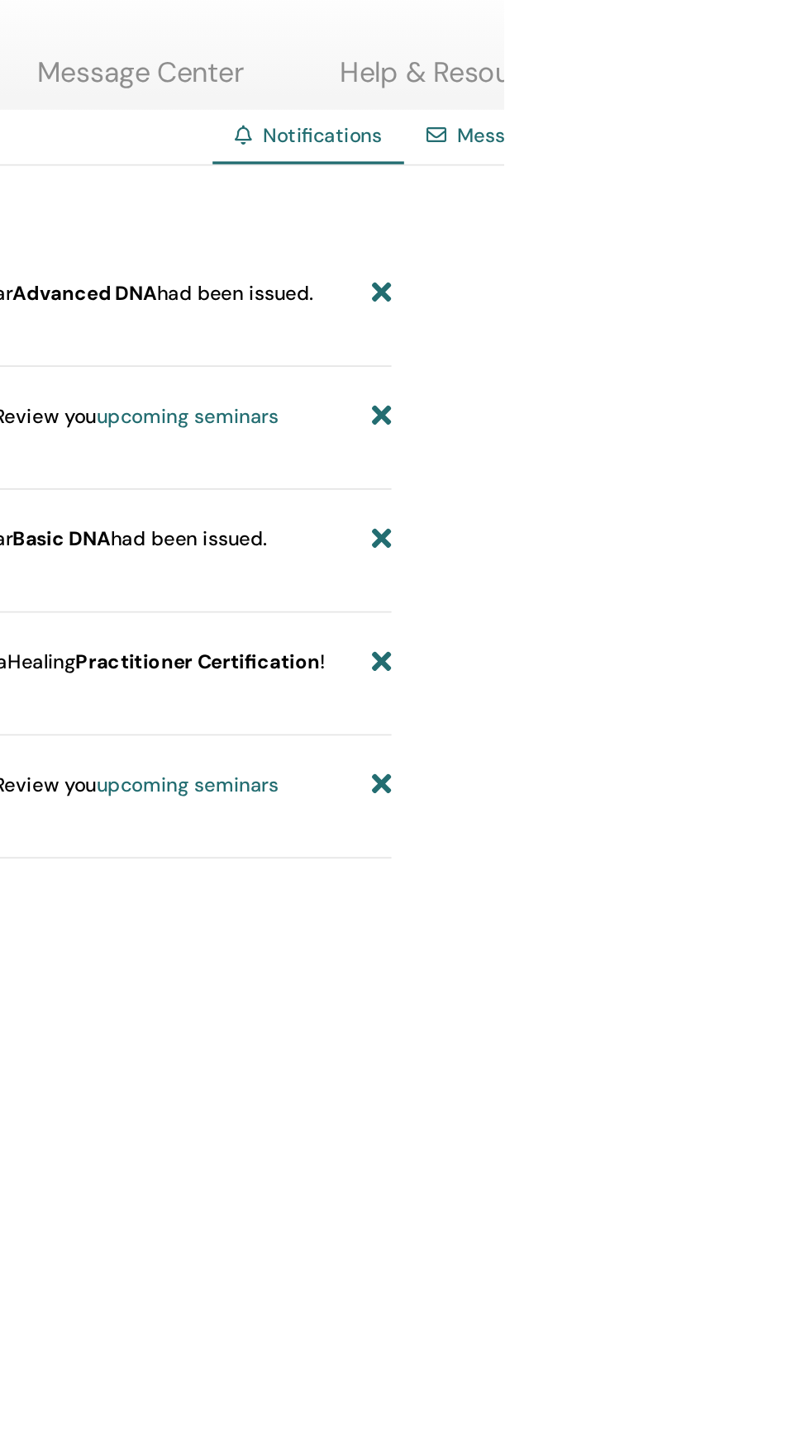
click at [809, 208] on link "Messages" at bounding box center [809, 204] width 54 height 15
click at [786, 201] on link "Messages" at bounding box center [809, 204] width 54 height 15
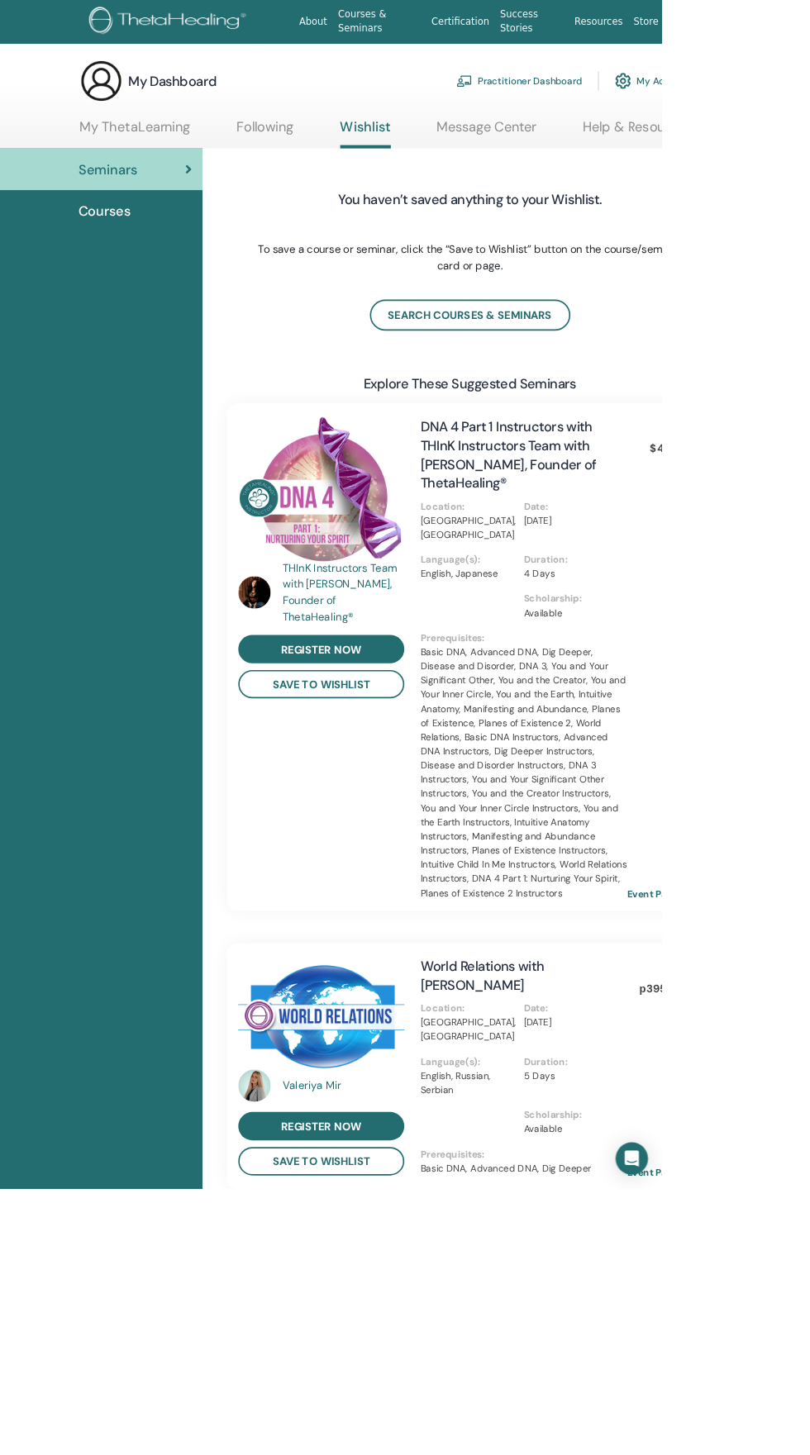
click at [213, 116] on div "My Dashboard Practitioner Dashboard My Account" at bounding box center [470, 99] width 747 height 53
click at [807, 103] on link "My Account" at bounding box center [799, 99] width 92 height 36
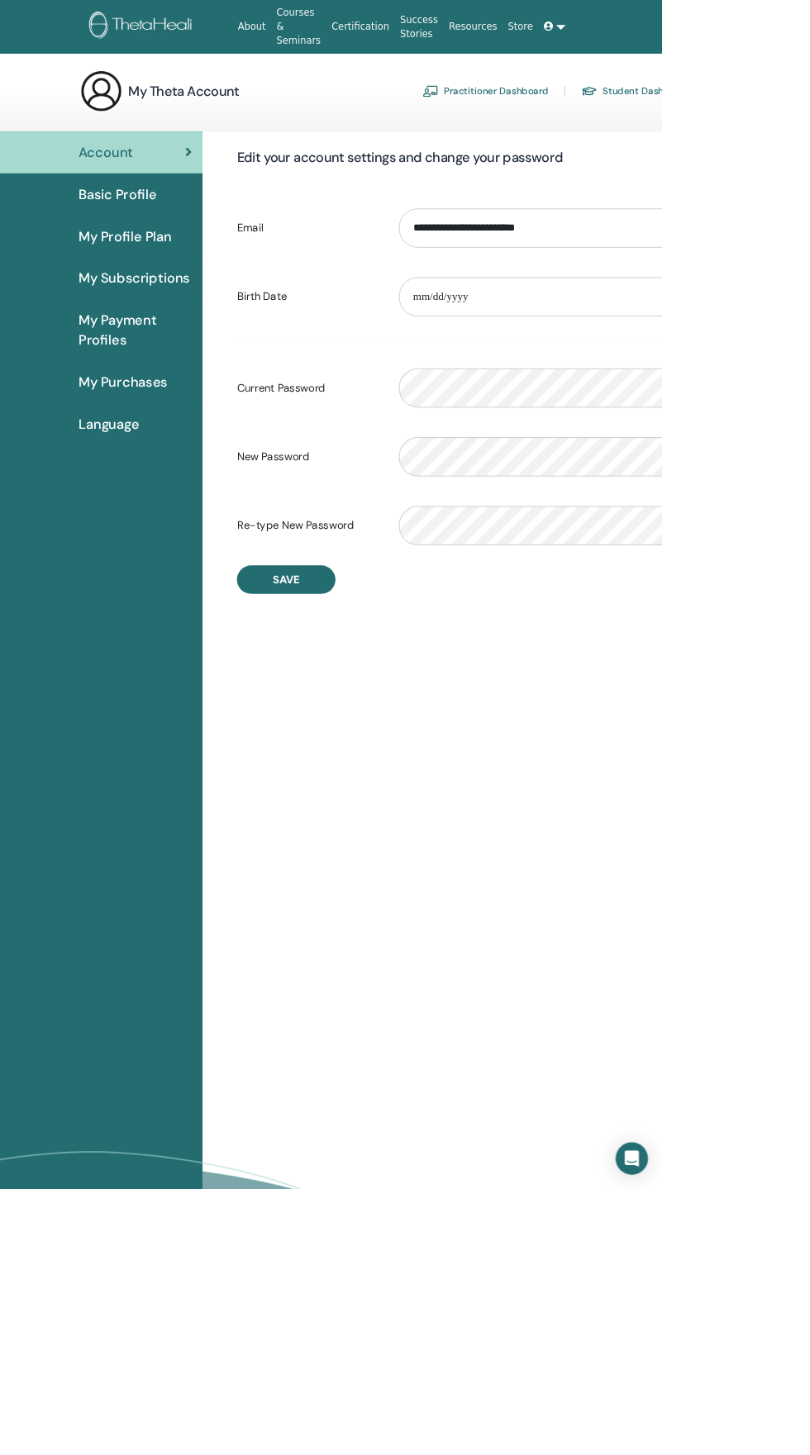
click at [783, 111] on link "Student Dashboard" at bounding box center [777, 111] width 133 height 26
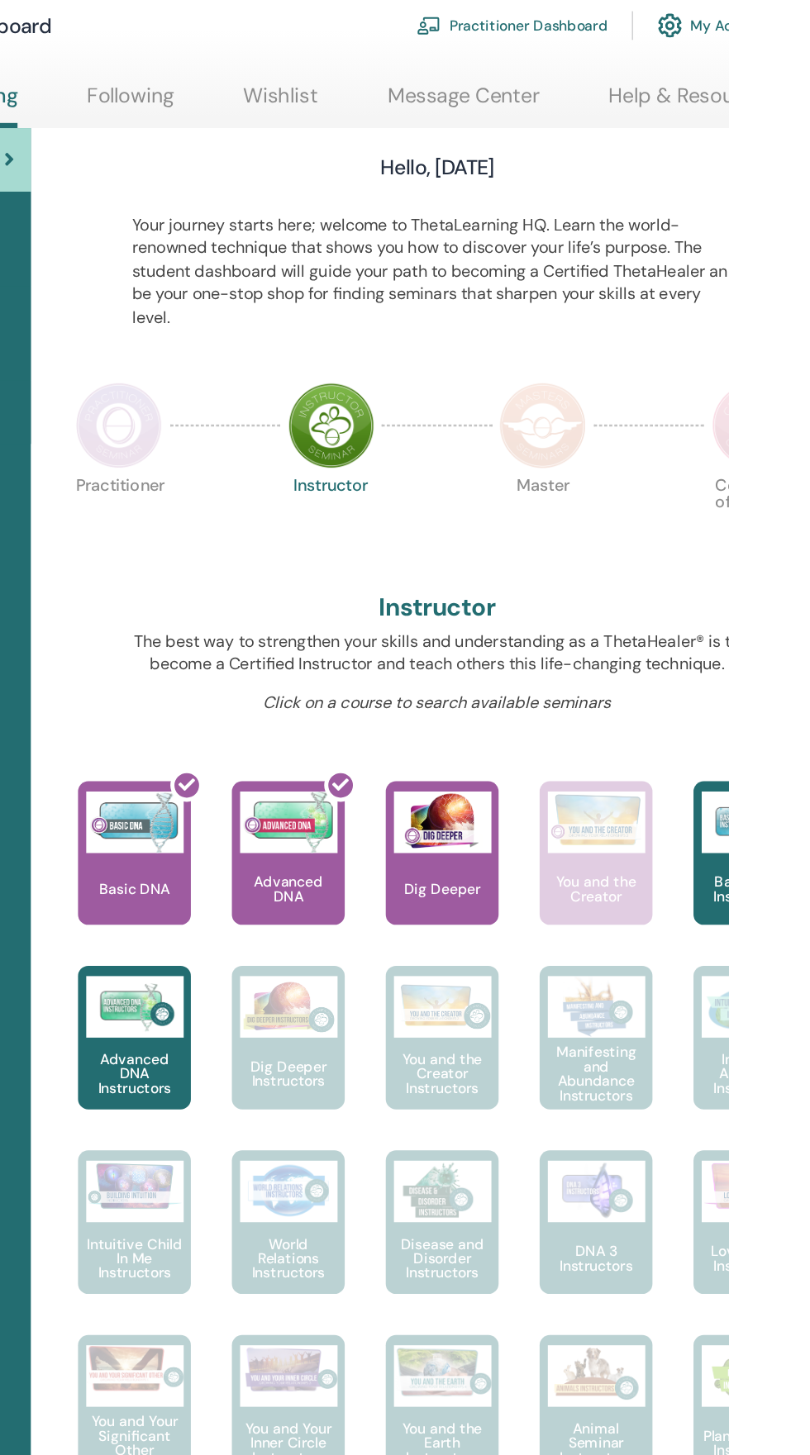
click at [601, 157] on link "Message Center" at bounding box center [596, 161] width 122 height 32
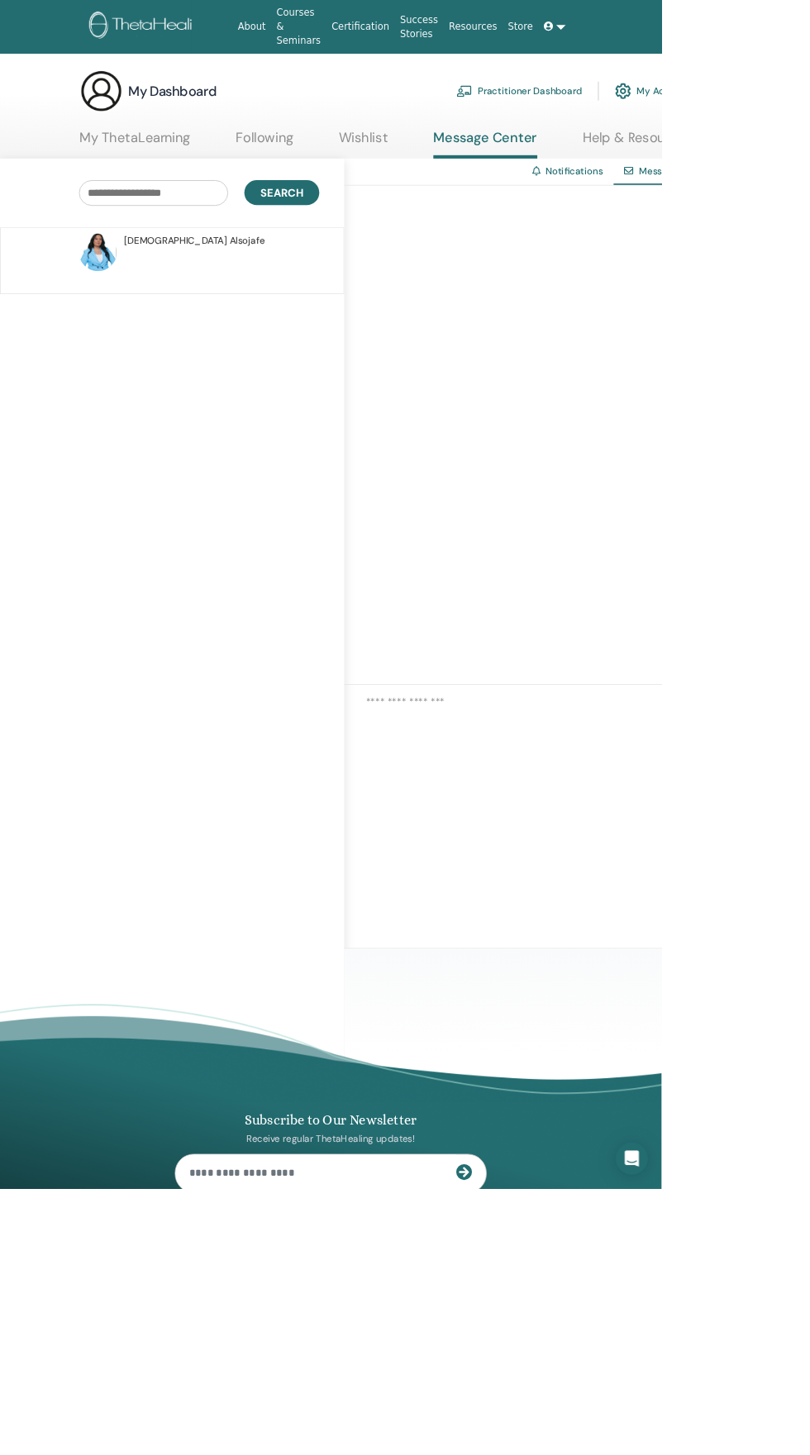
click at [325, 32] on link "About" at bounding box center [307, 32] width 47 height 31
click at [701, 1108] on div "Notifications Messages" at bounding box center [706, 677] width 570 height 967
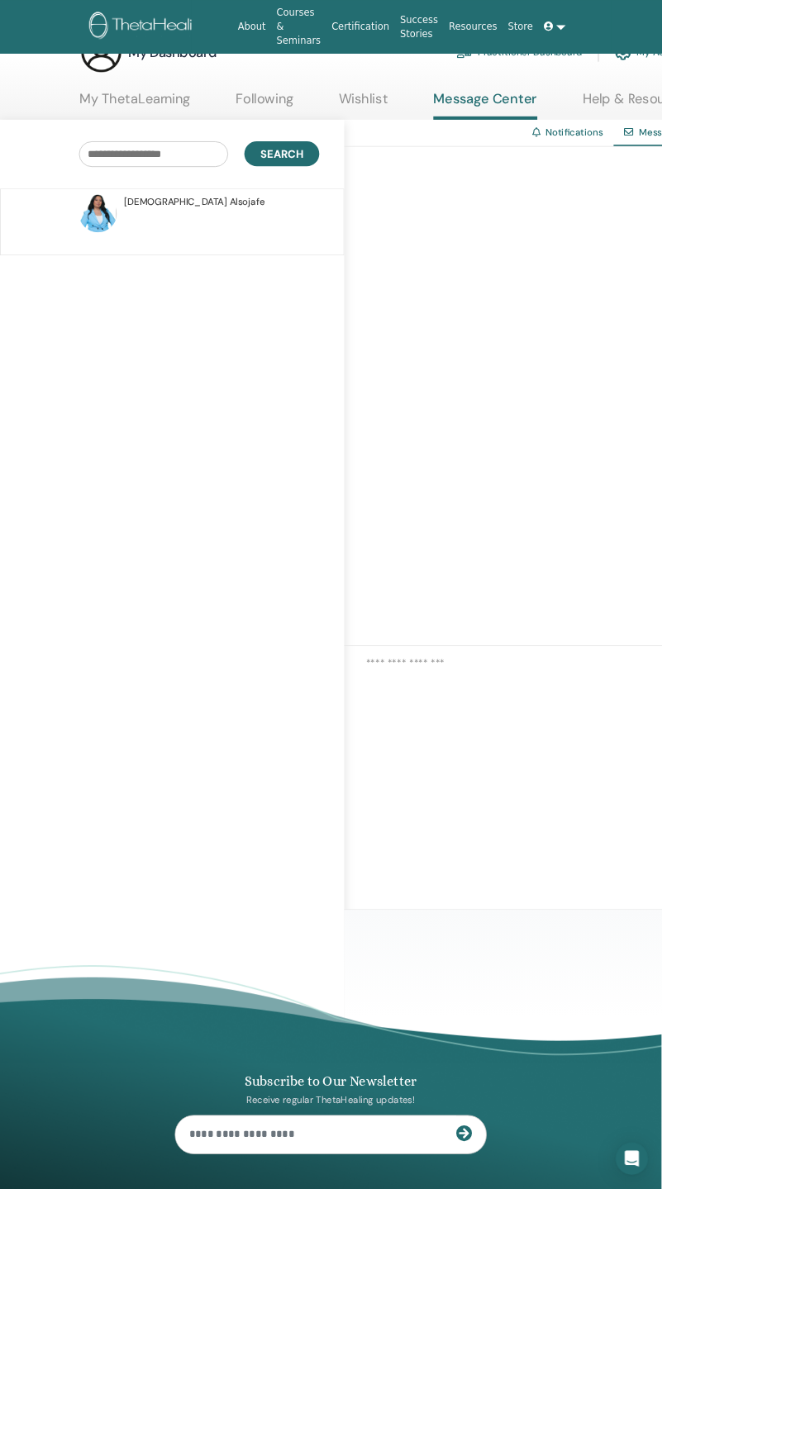
scroll to position [61, 0]
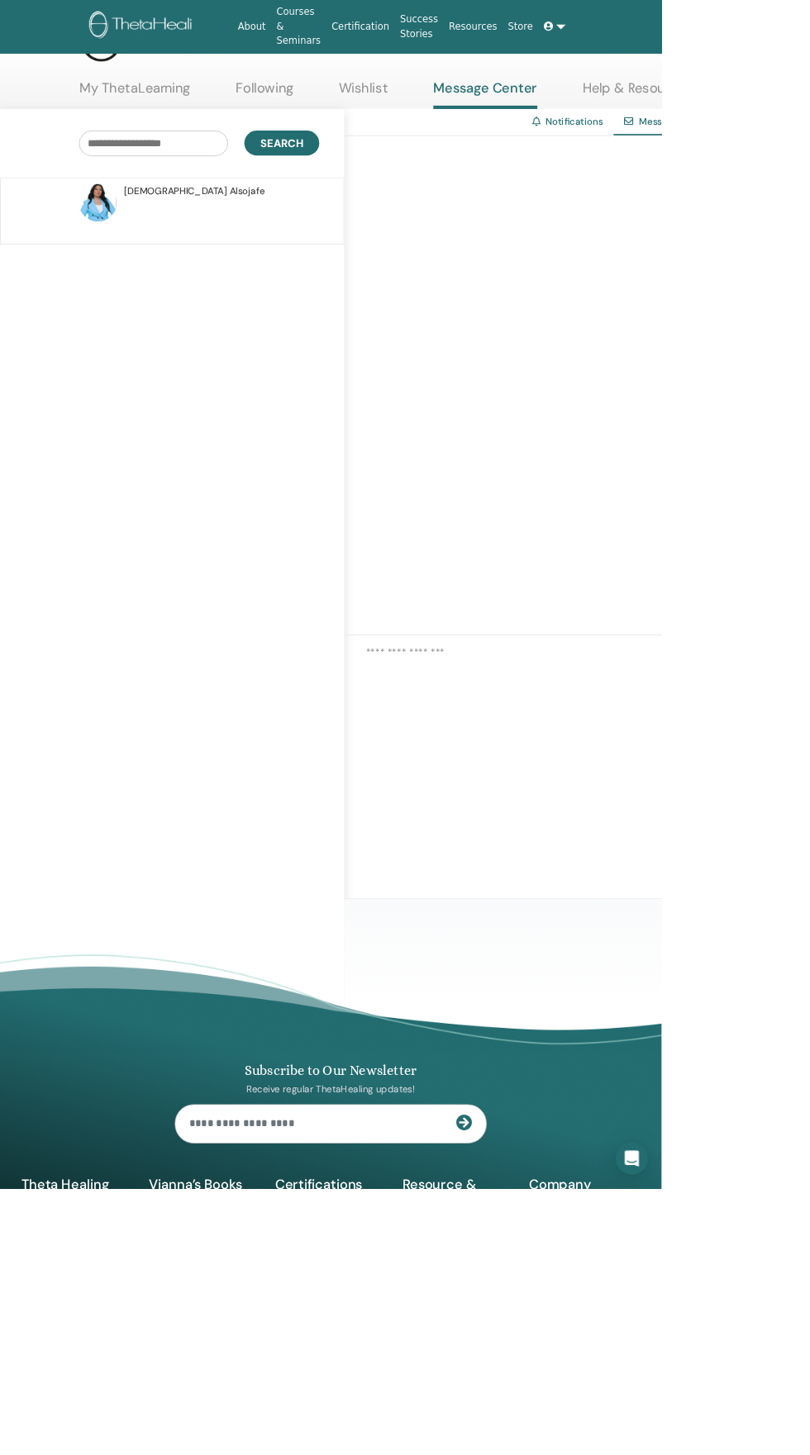
click at [783, 1428] on icon "Open Intercom Messenger" at bounding box center [773, 1419] width 20 height 20
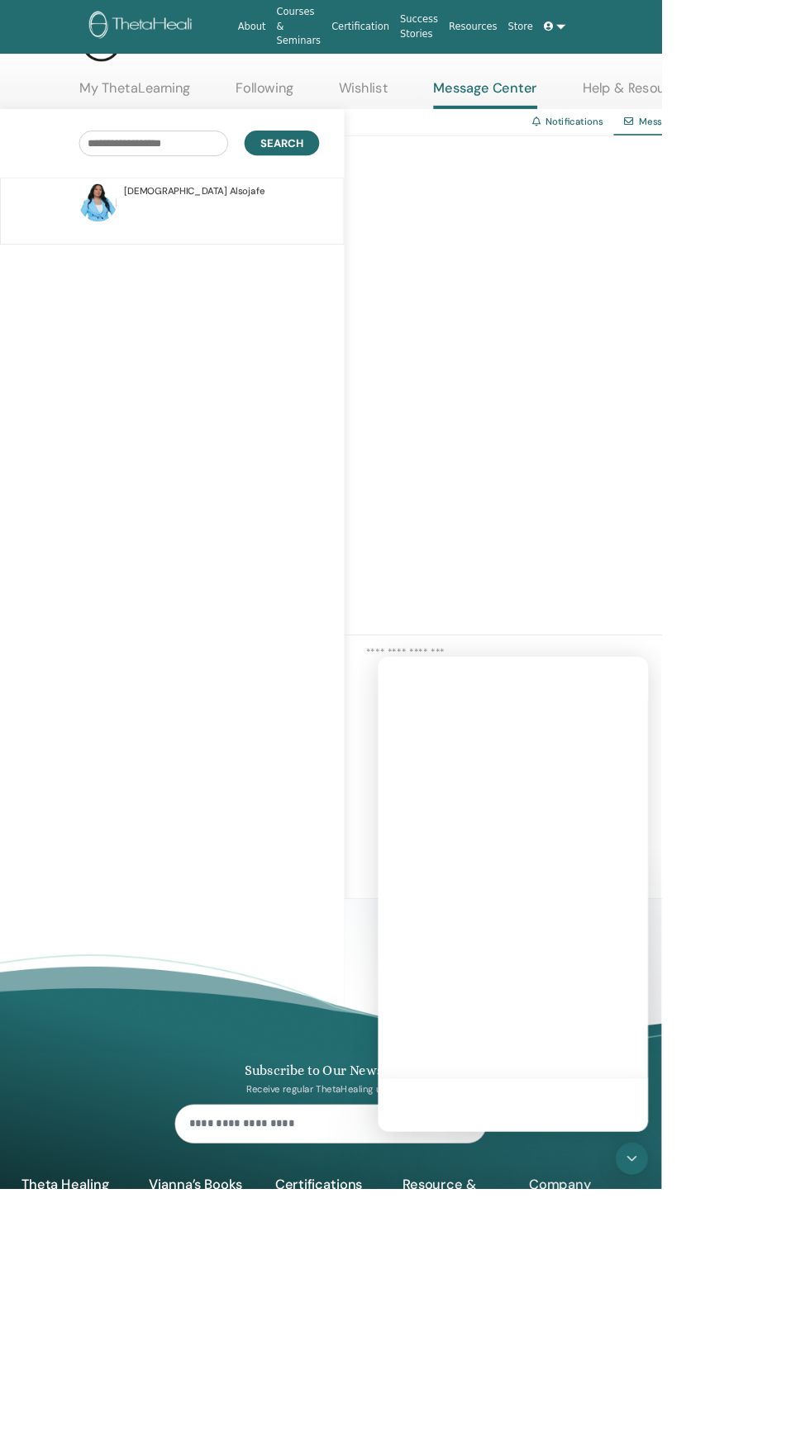
click at [783, 1428] on icon "Open Intercom Messenger" at bounding box center [773, 1419] width 20 height 20
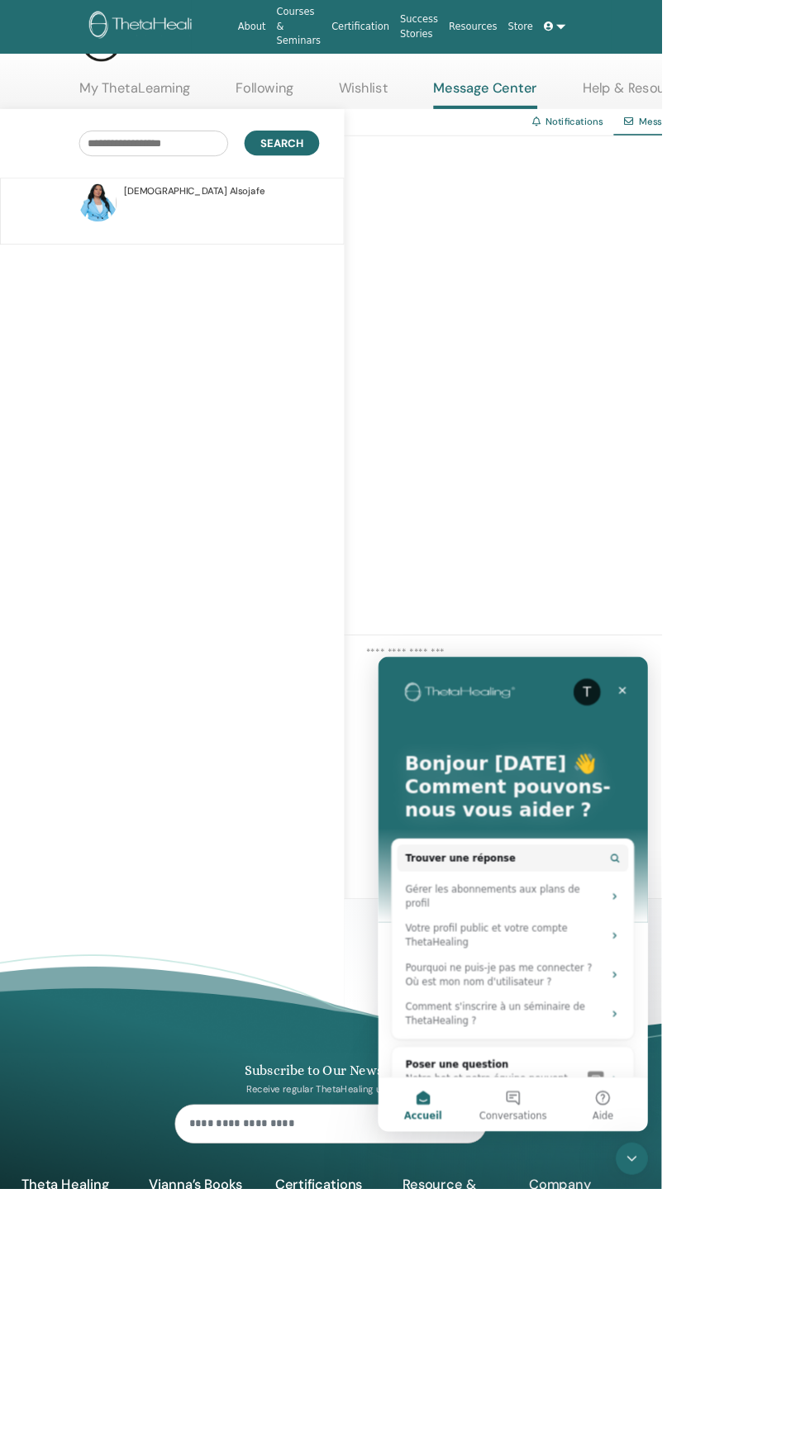
scroll to position [0, 0]
click at [575, 1029] on div "Pourquoi ne puis-je pas me connecter ? Où est mon nom d'utilisateur ?" at bounding box center [532, 1045] width 243 height 35
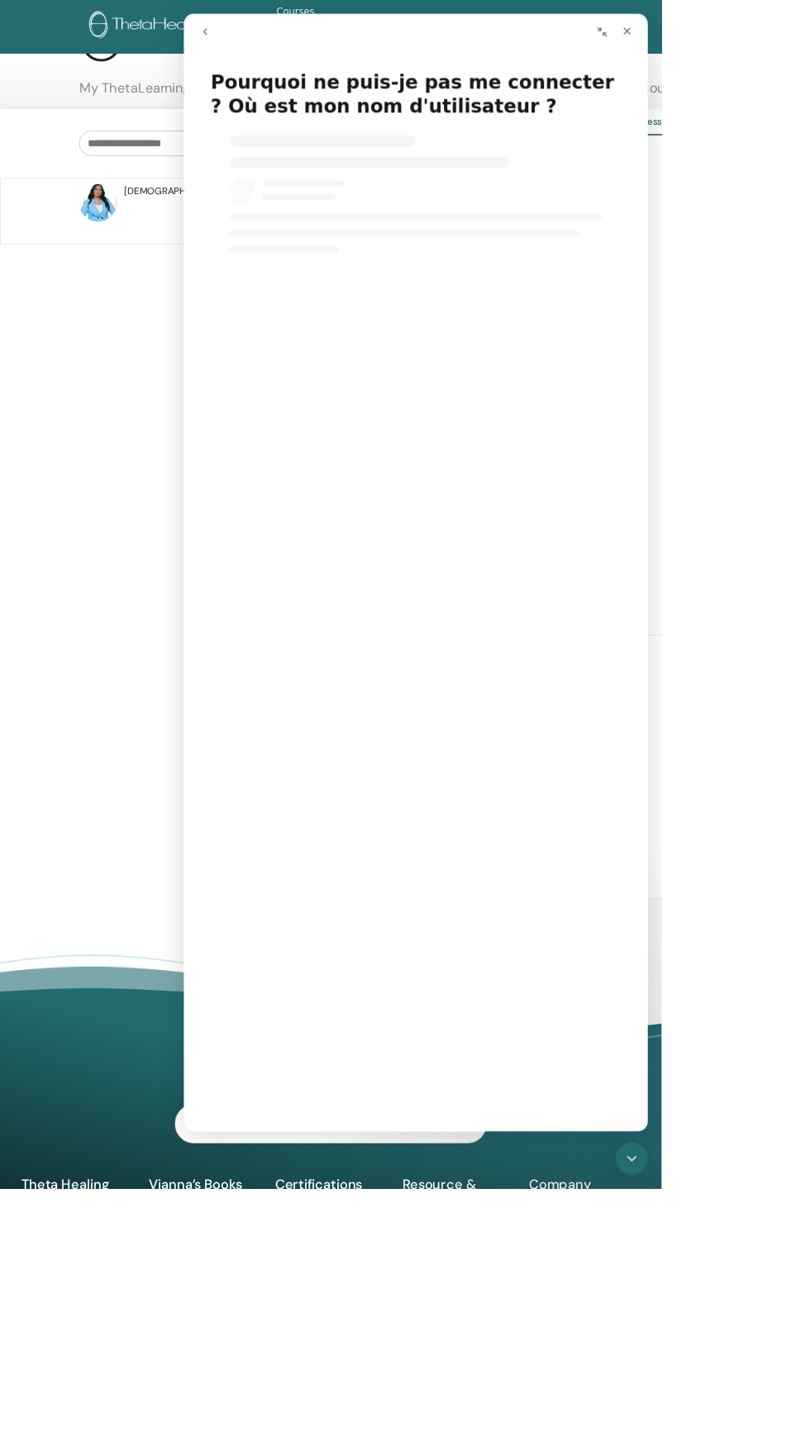
select select "**"
click at [210, 36] on icon "go back" at bounding box center [209, 35] width 13 height 13
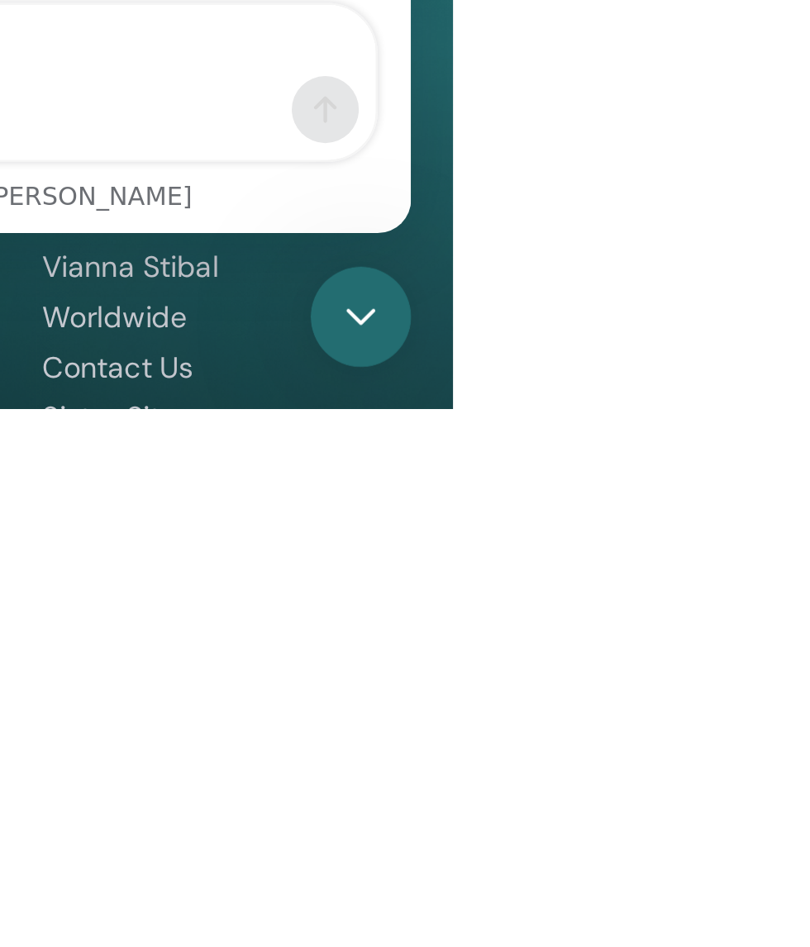
scroll to position [167, 0]
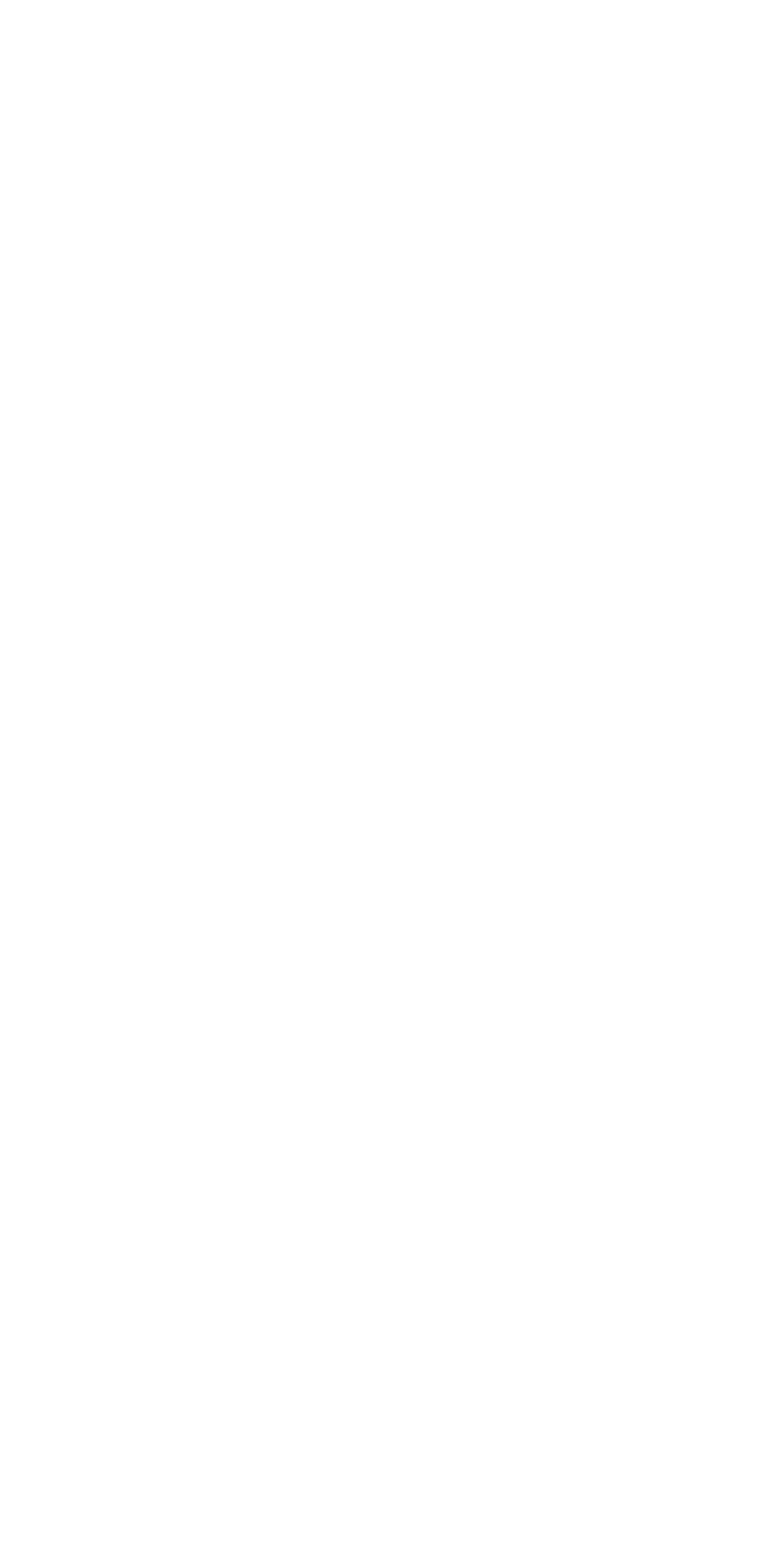
scroll to position [0, 0]
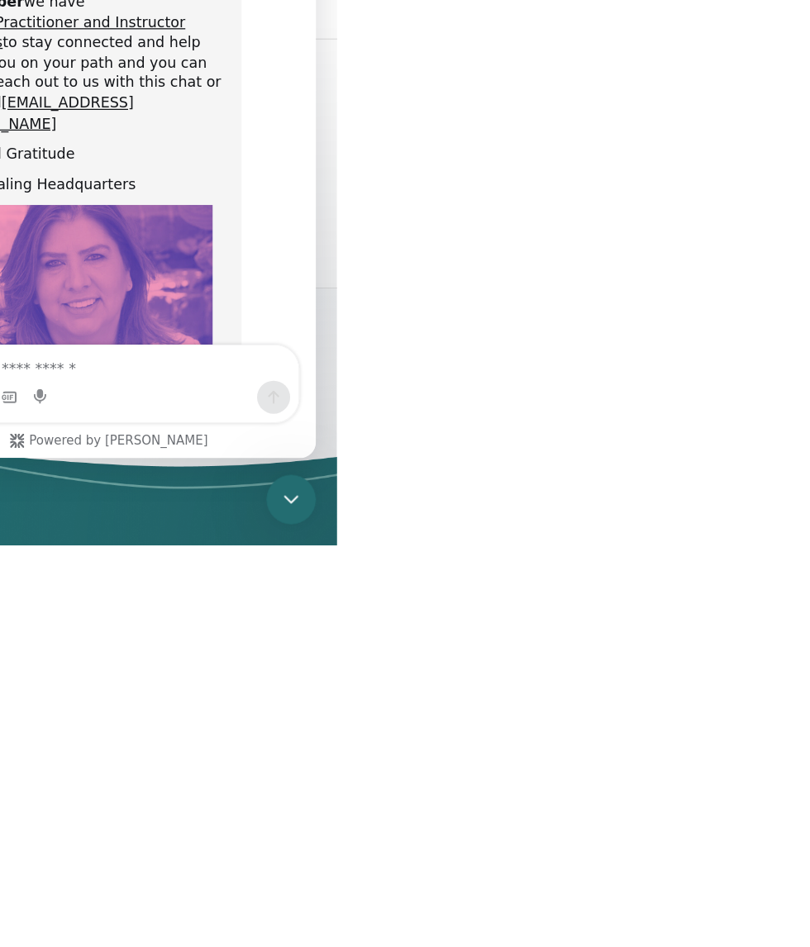
scroll to position [126, 7]
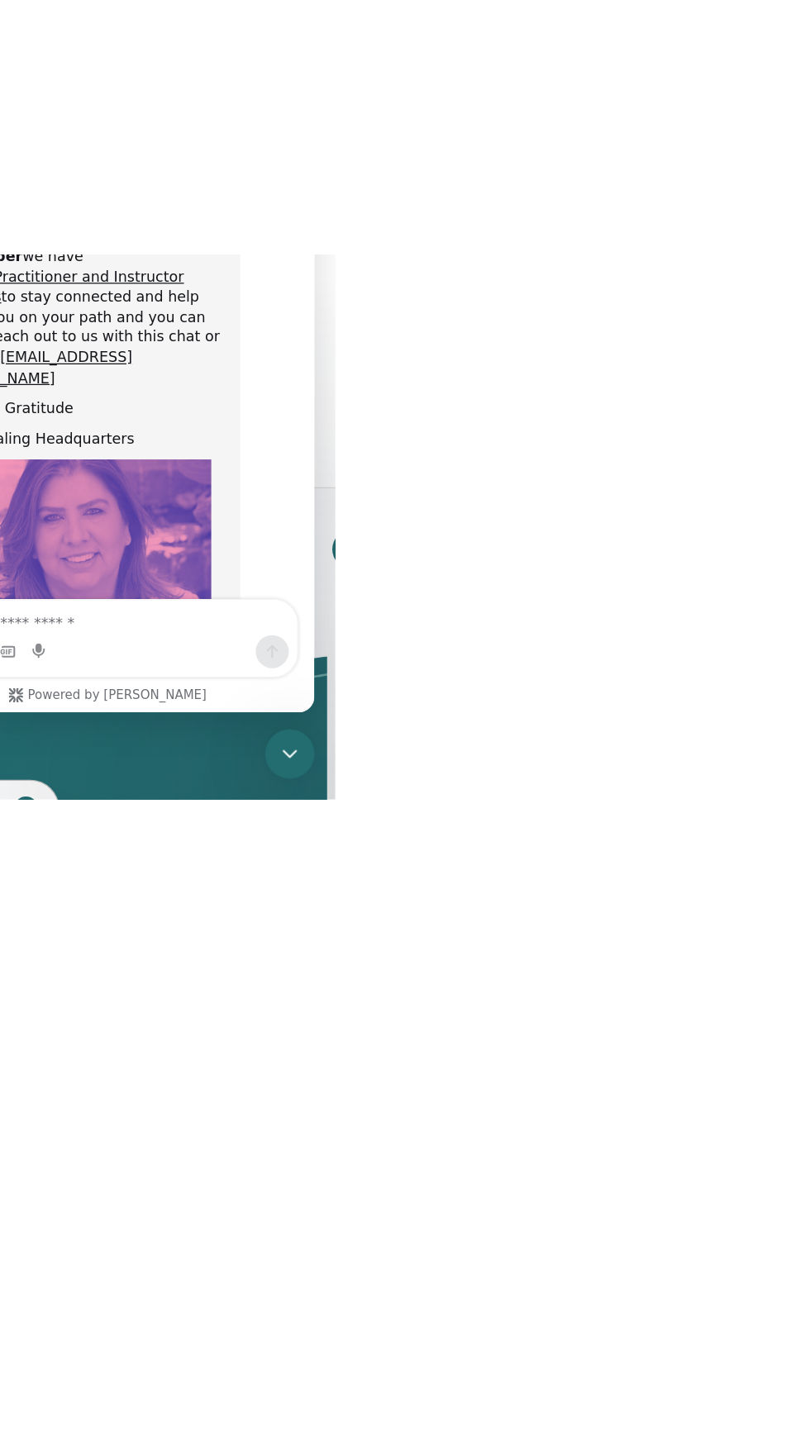
scroll to position [0, 0]
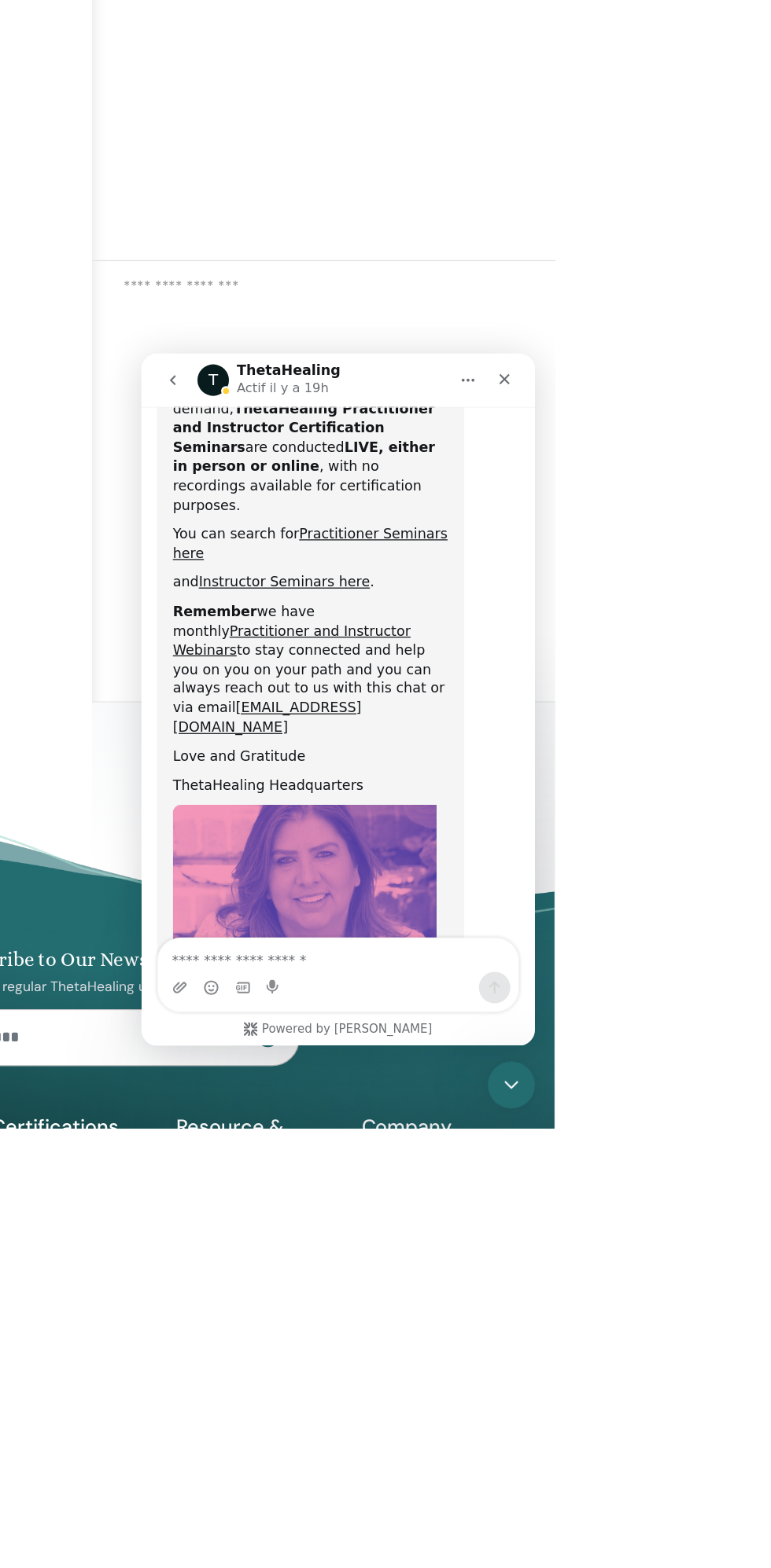
click at [179, 386] on div "Intercom Messenger" at bounding box center [168, 374] width 33 height 29
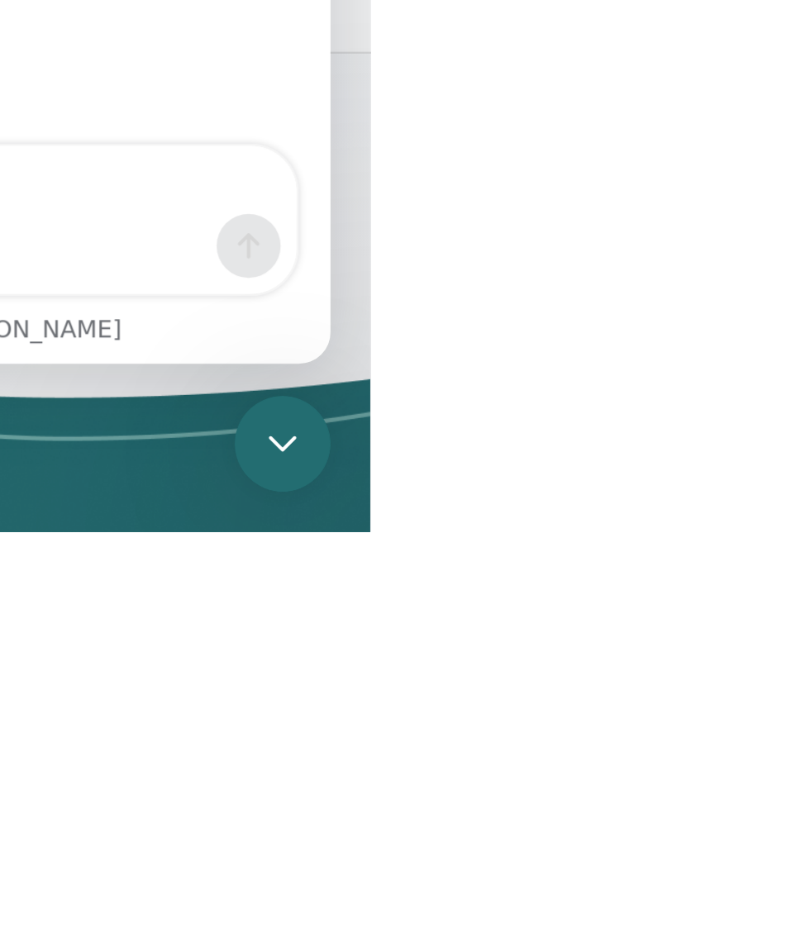
scroll to position [74, 0]
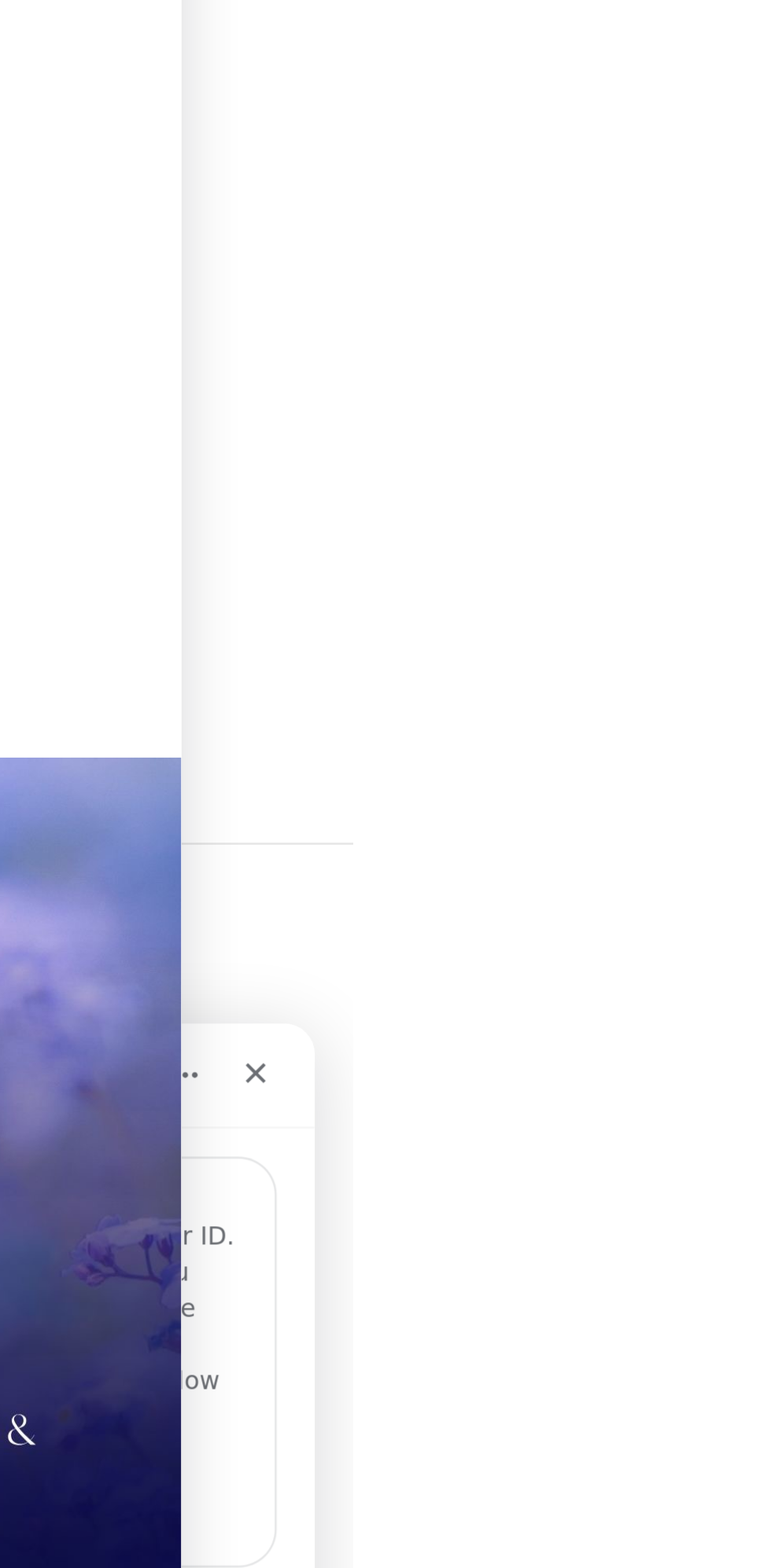
scroll to position [0, 0]
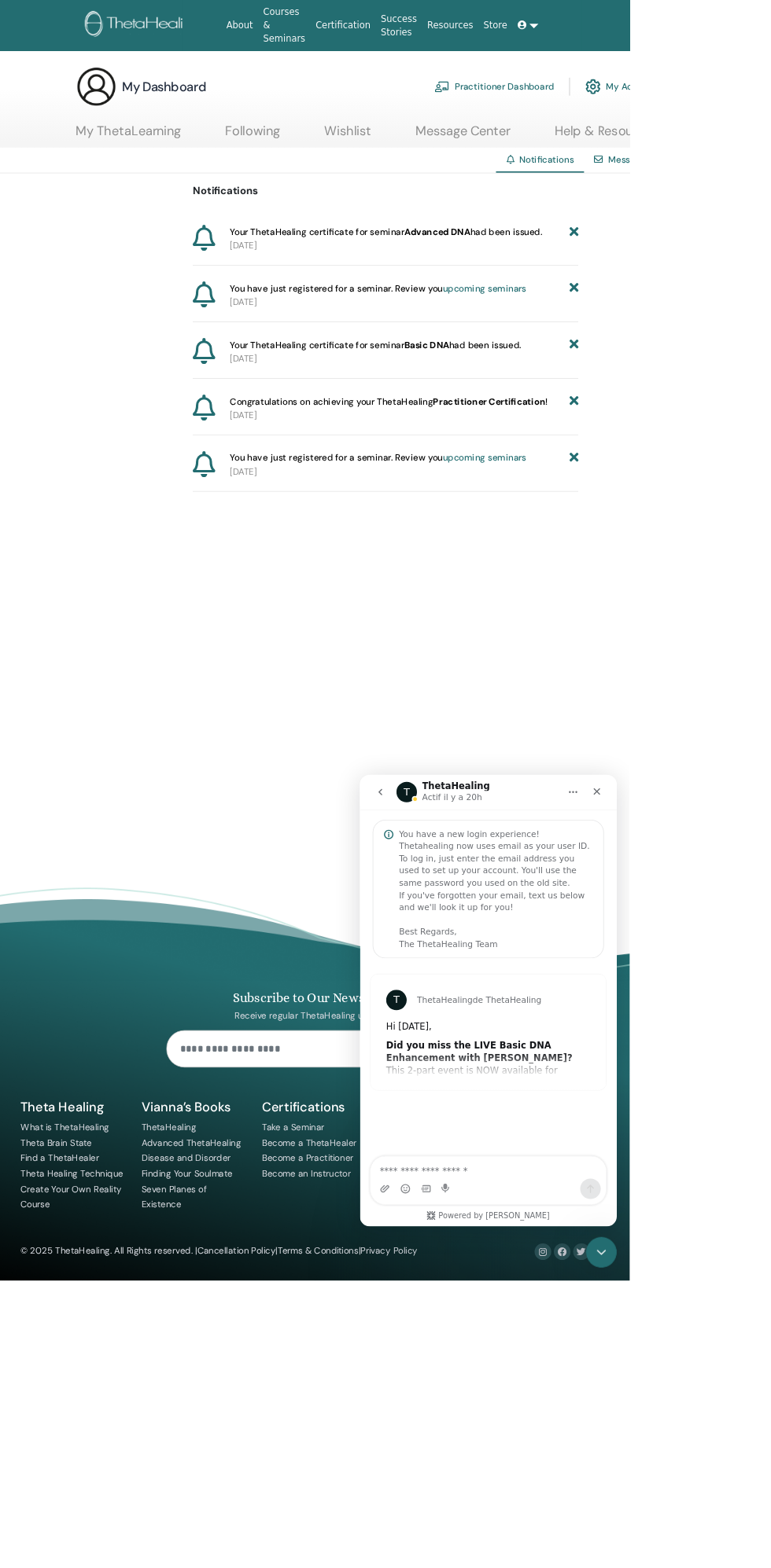
click at [536, 1081] on div "Hi [DATE]," at bounding box center [516, 1083] width 250 height 16
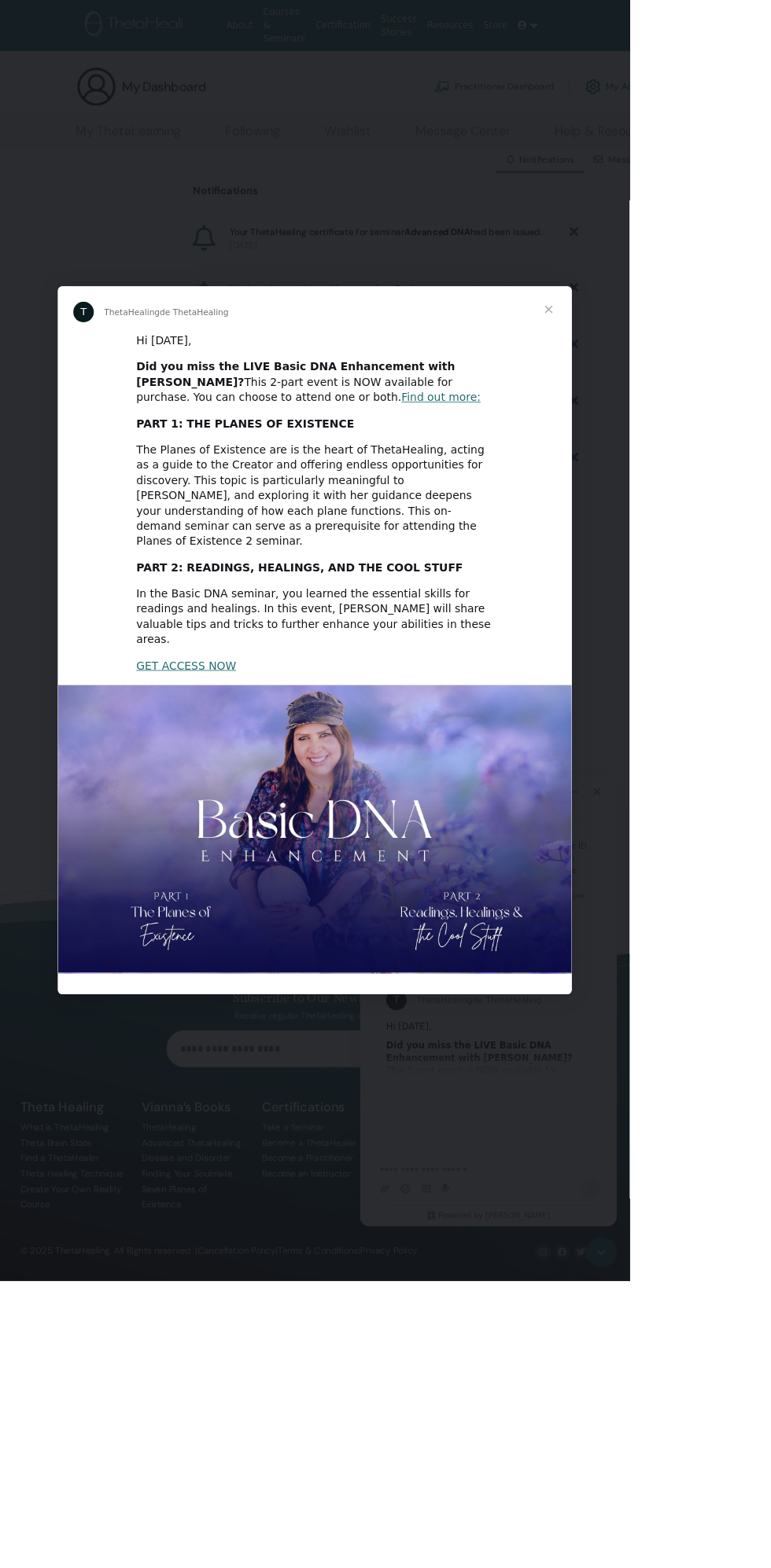
click at [700, 407] on span "Fermer" at bounding box center [671, 378] width 56 height 56
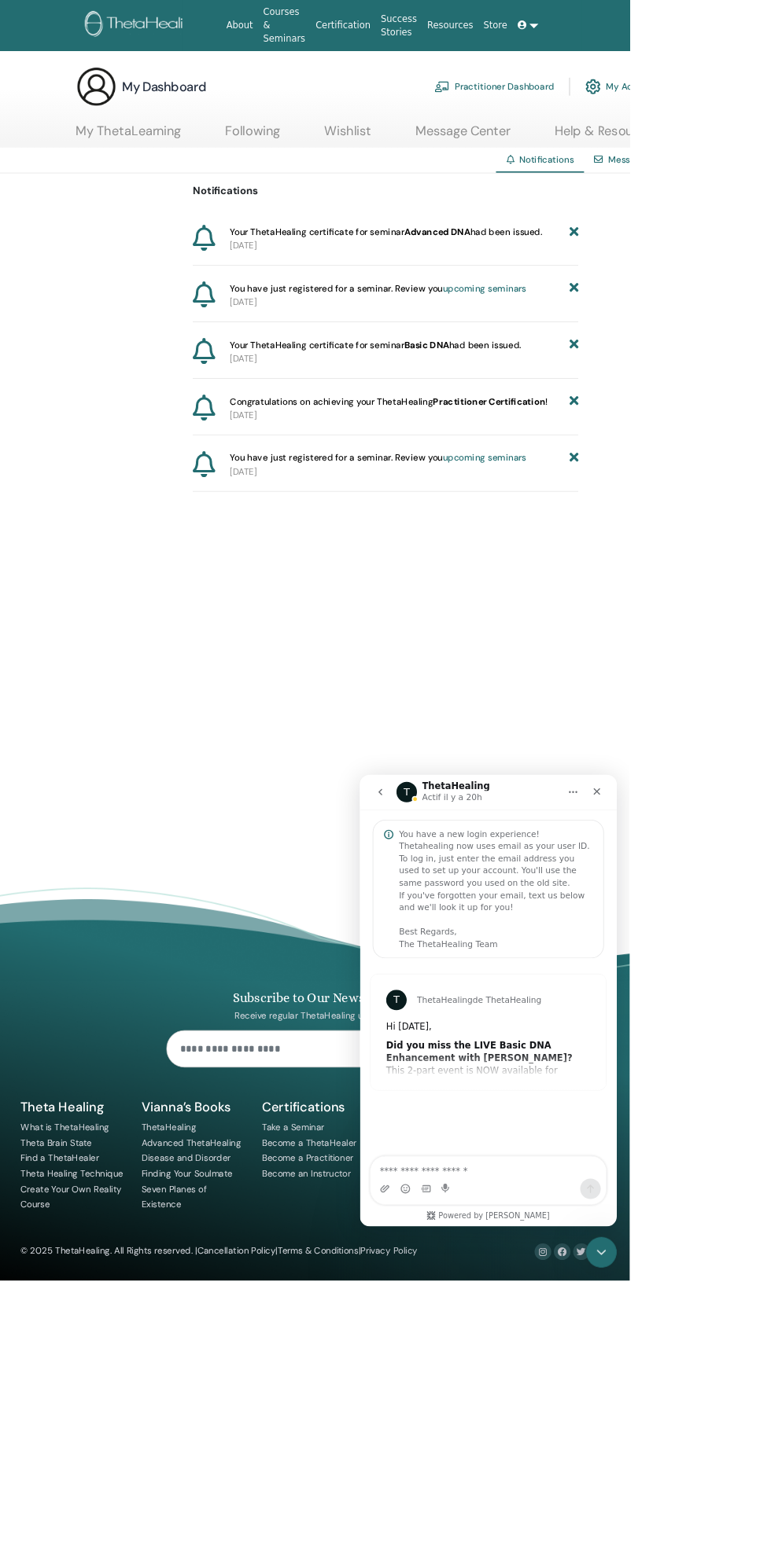
click at [657, 797] on div "Fermer" at bounding box center [650, 794] width 29 height 29
